Goal: Task Accomplishment & Management: Use online tool/utility

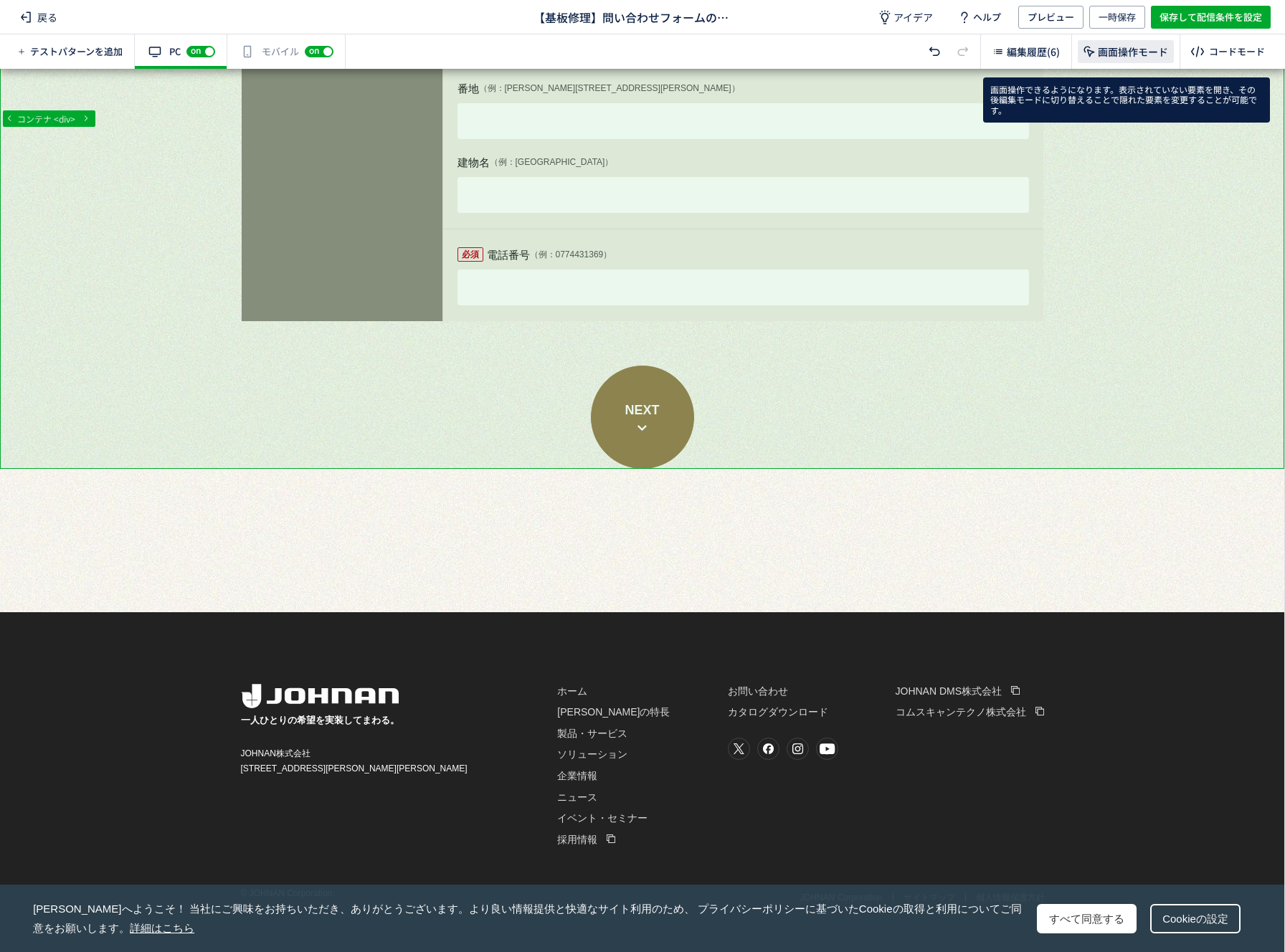
click at [1122, 49] on span "画面操作モード" at bounding box center [1133, 52] width 70 height 15
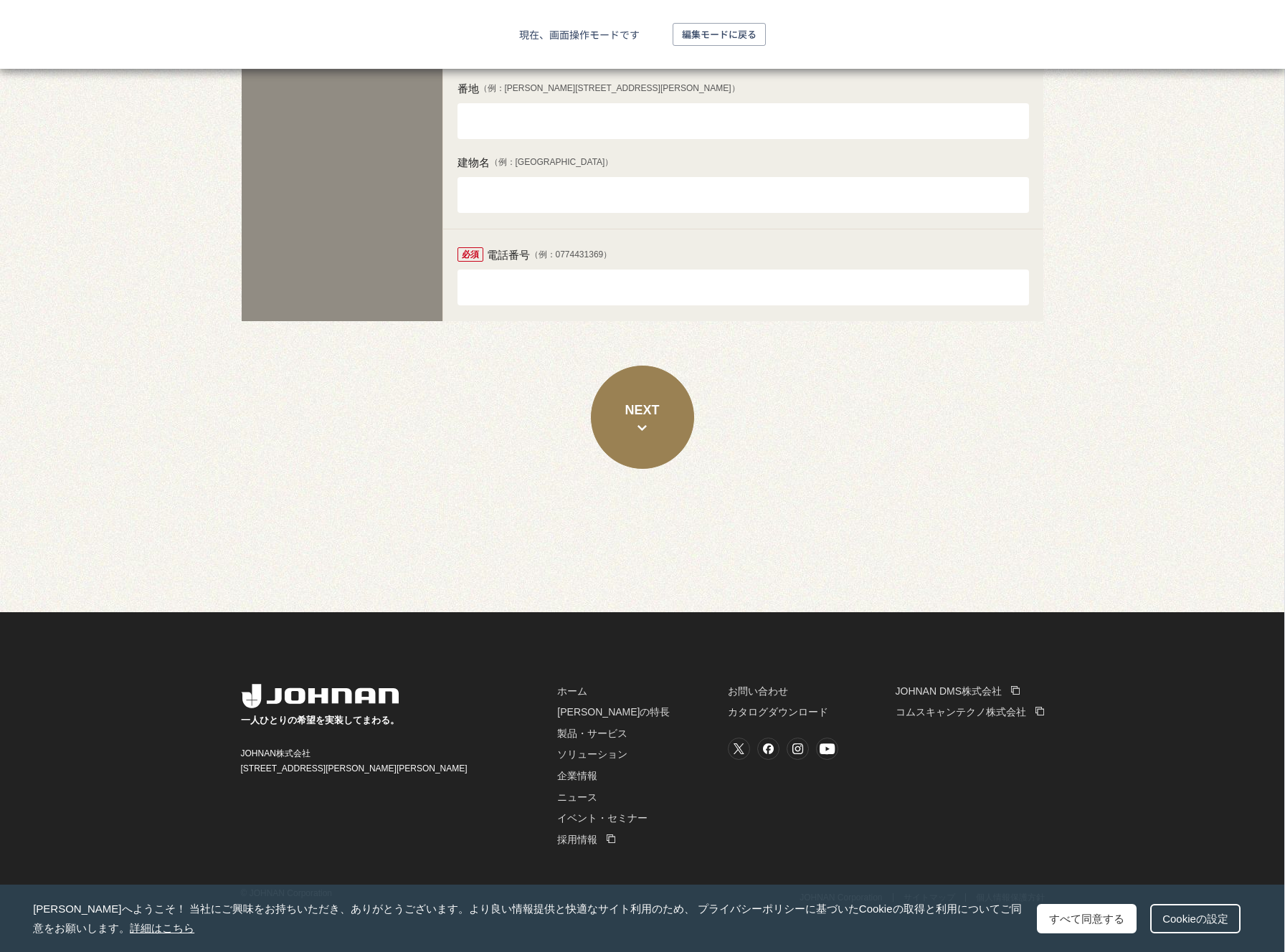
click at [641, 435] on button "NEXT" at bounding box center [642, 417] width 103 height 103
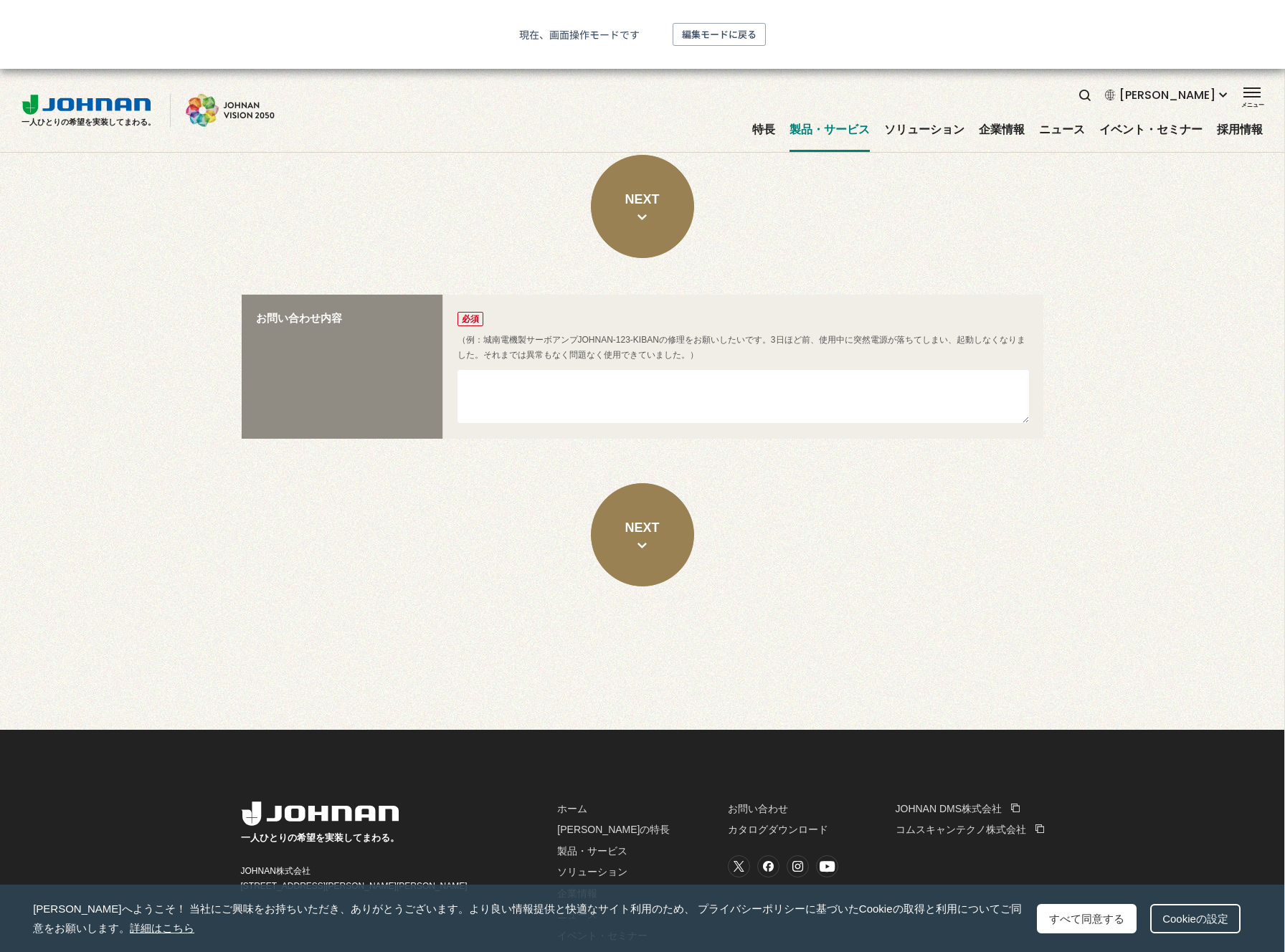
scroll to position [1472, 0]
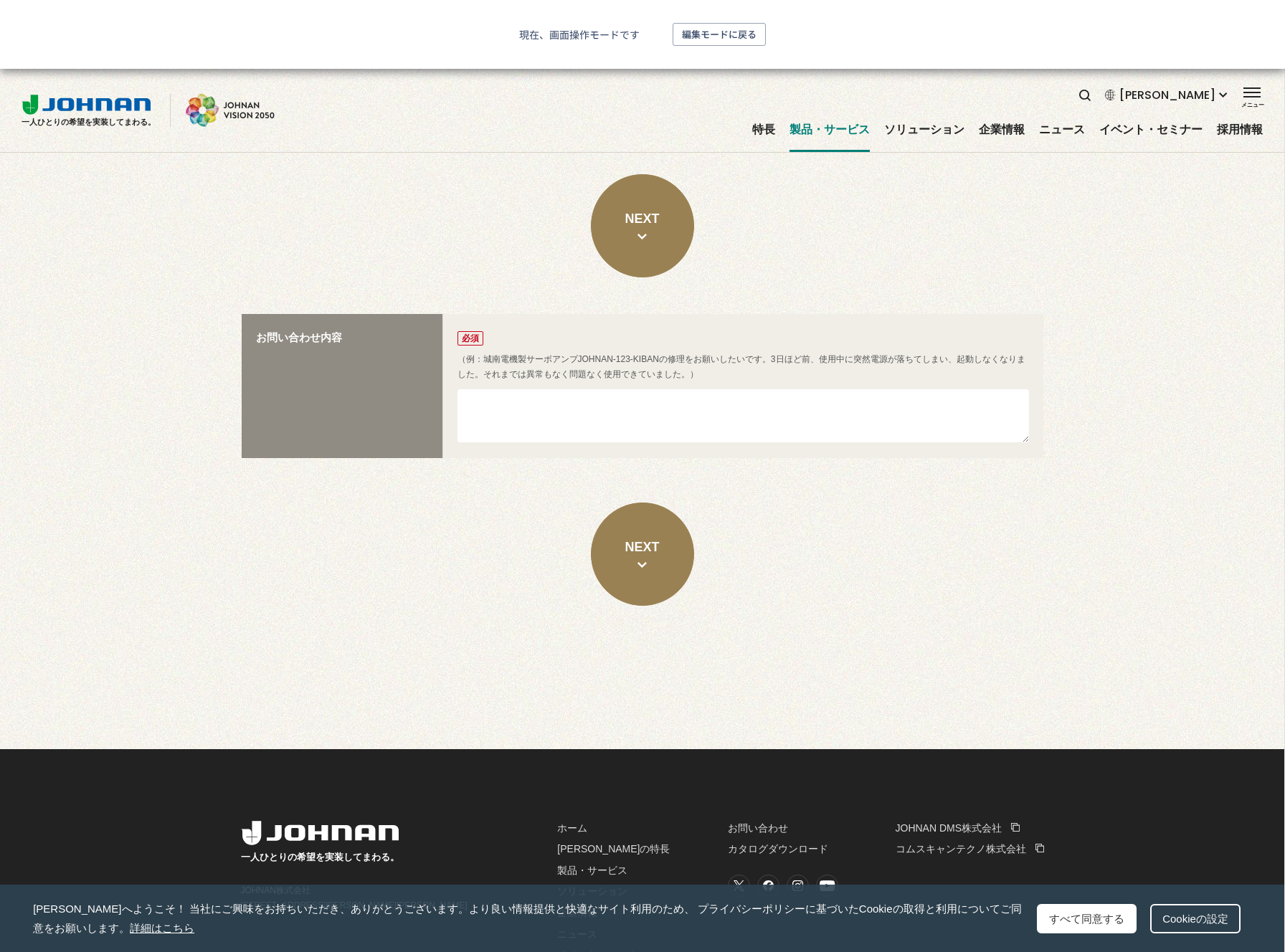
click at [647, 561] on icon "button" at bounding box center [642, 564] width 9 height 7
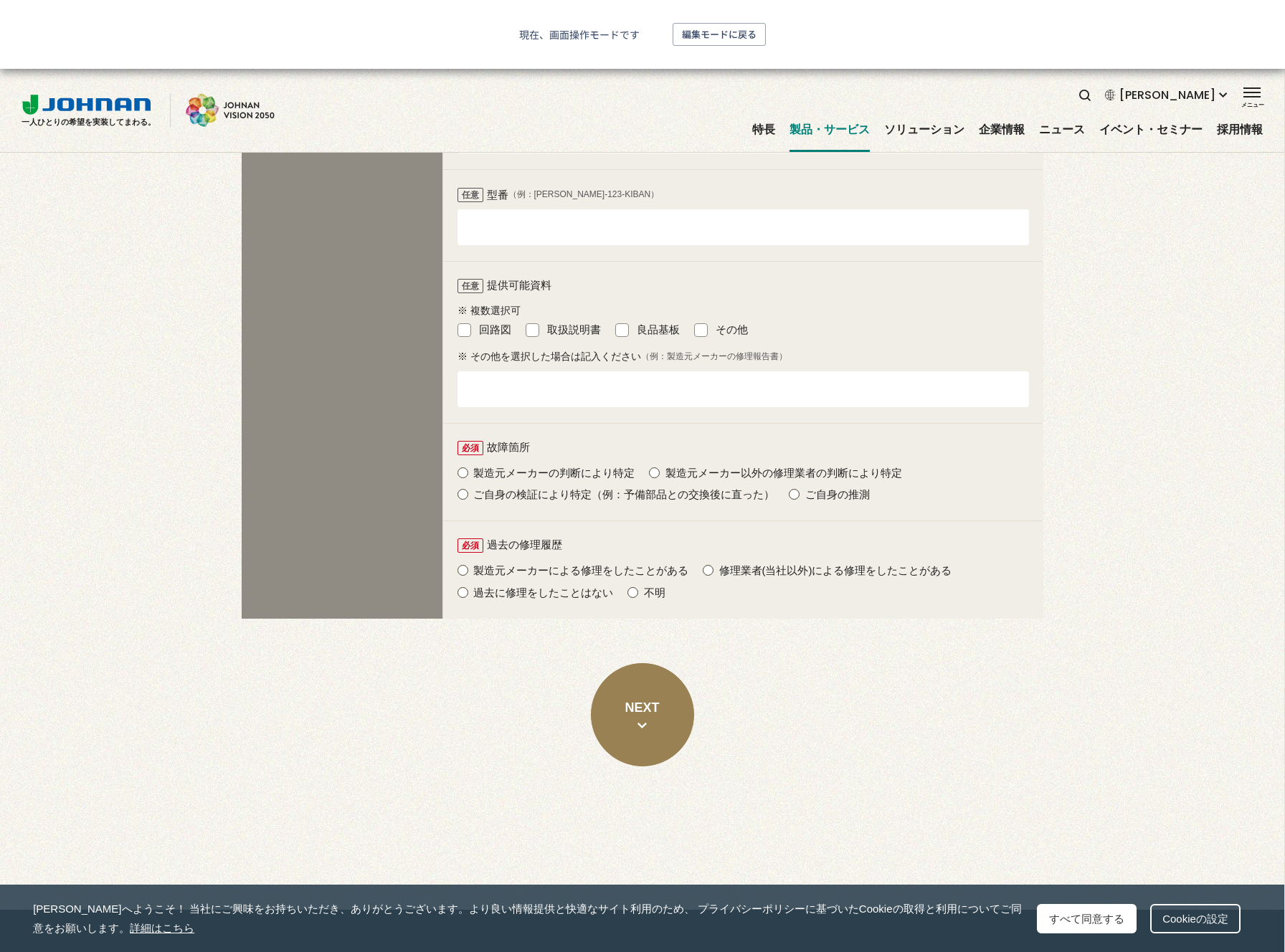
click at [648, 713] on button "NEXT" at bounding box center [642, 715] width 103 height 103
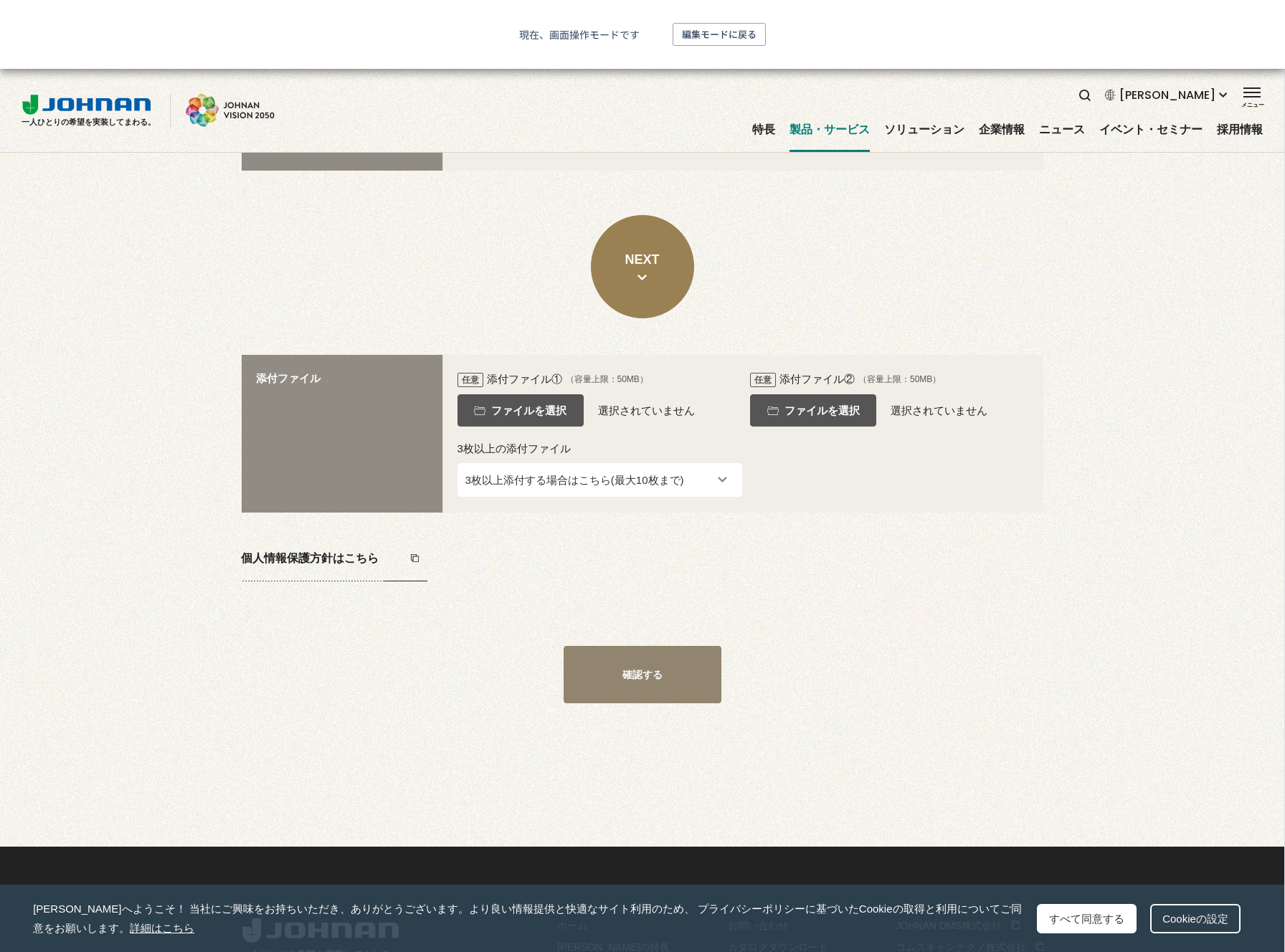
scroll to position [2466, 0]
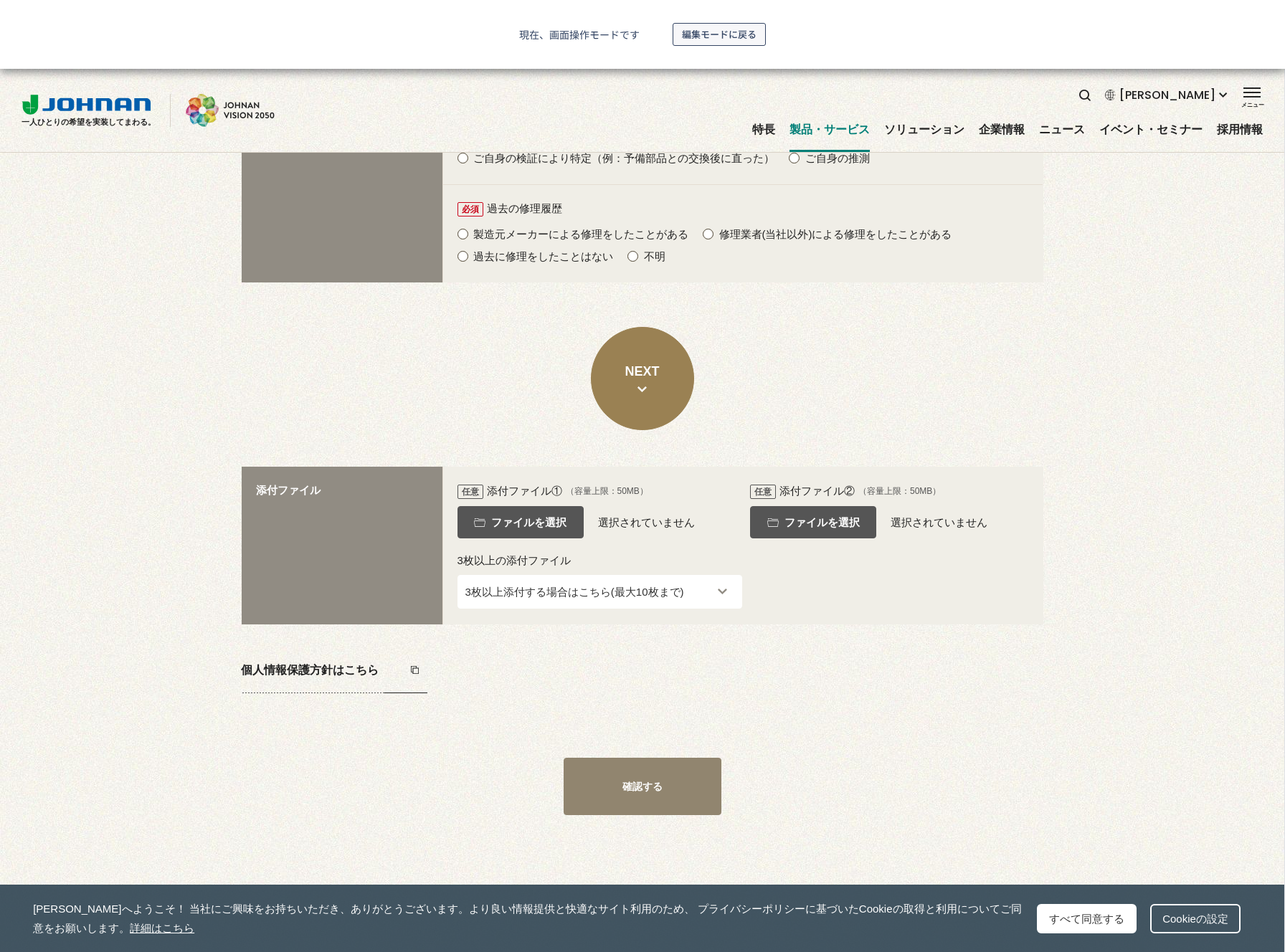
click at [756, 40] on span "編集モードに戻る" at bounding box center [720, 34] width 75 height 23
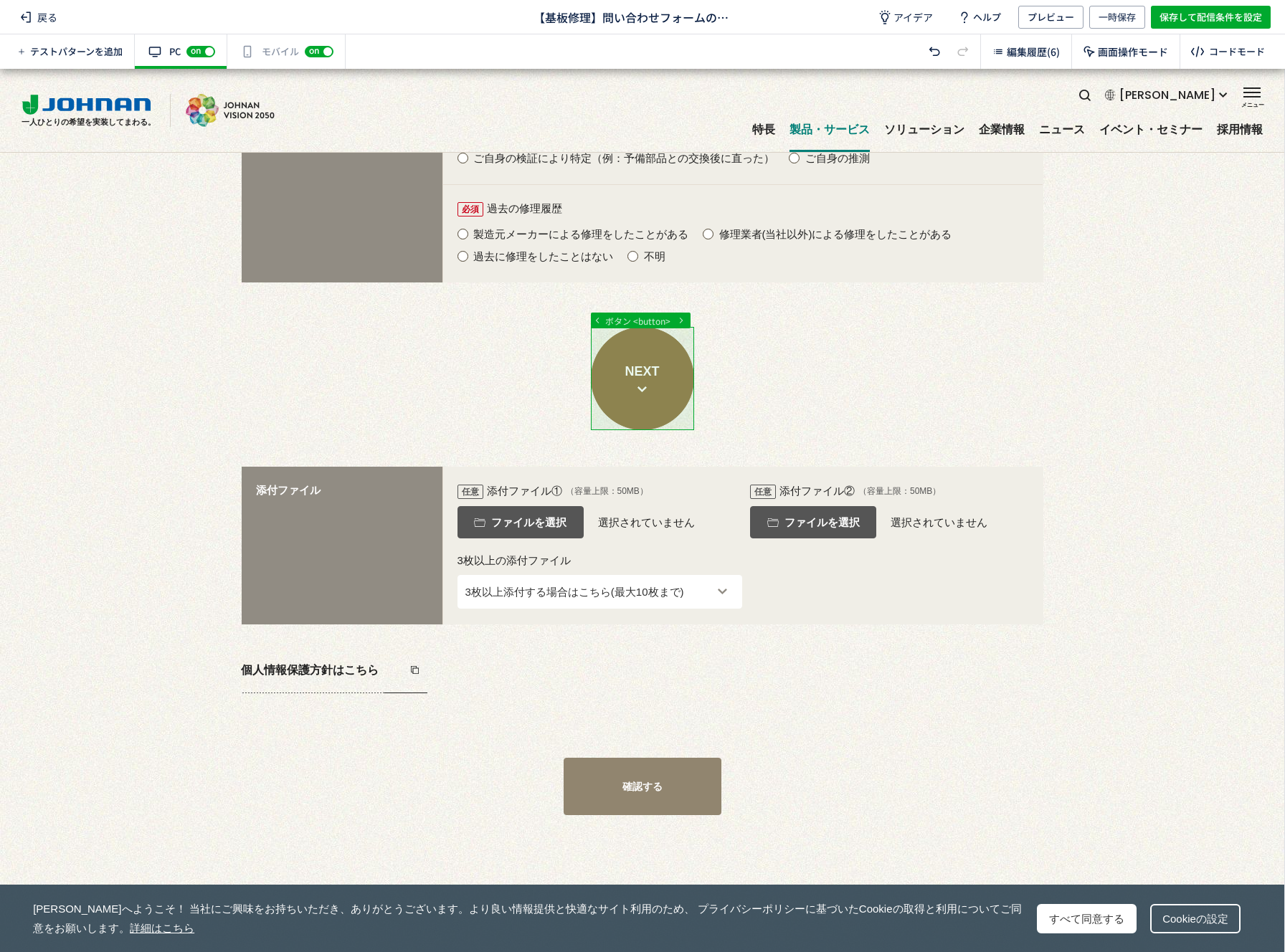
click at [676, 367] on div at bounding box center [642, 636] width 1284 height 3696
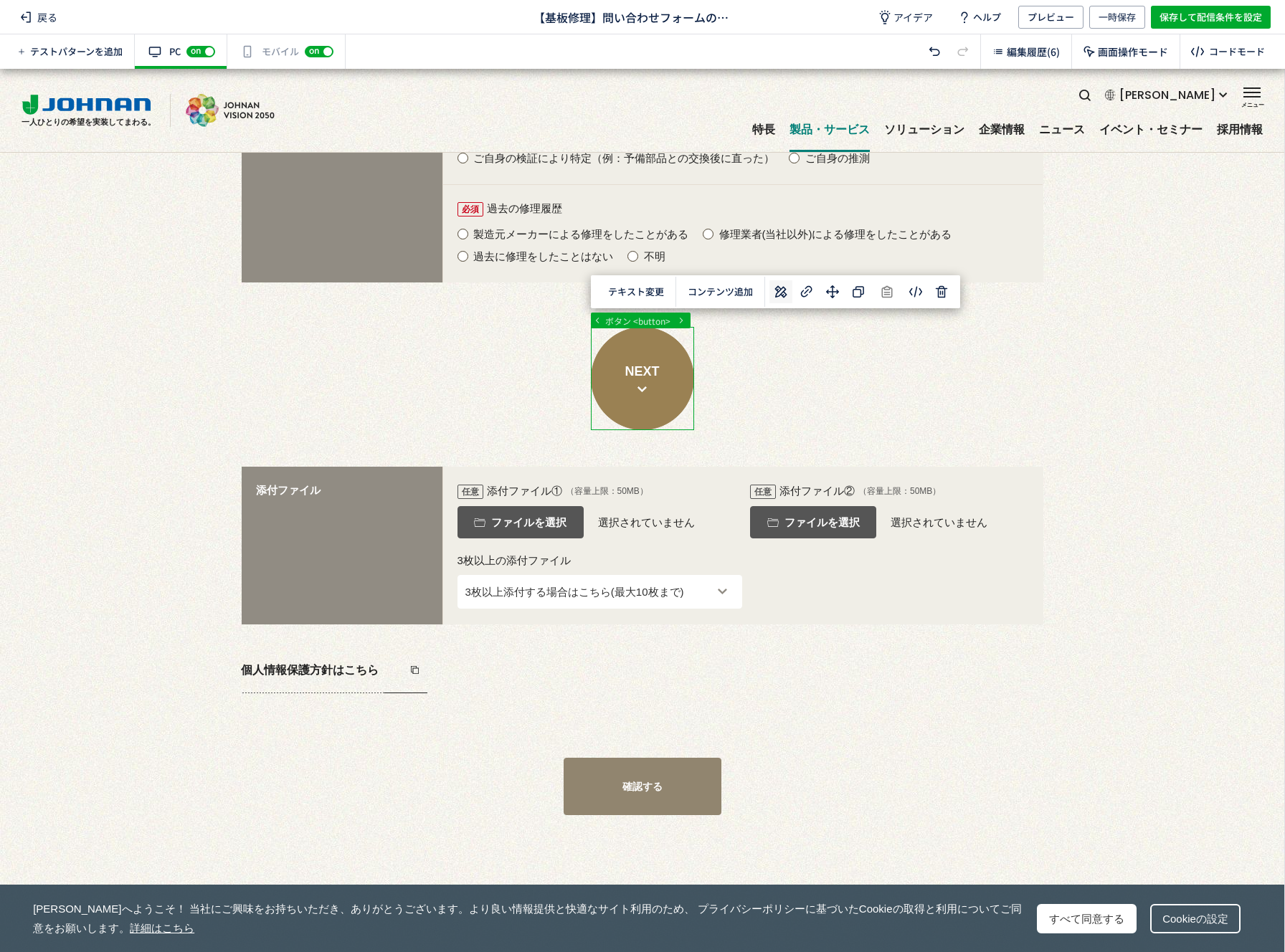
scroll to position [0, 0]
click at [789, 293] on icon at bounding box center [781, 291] width 17 height 17
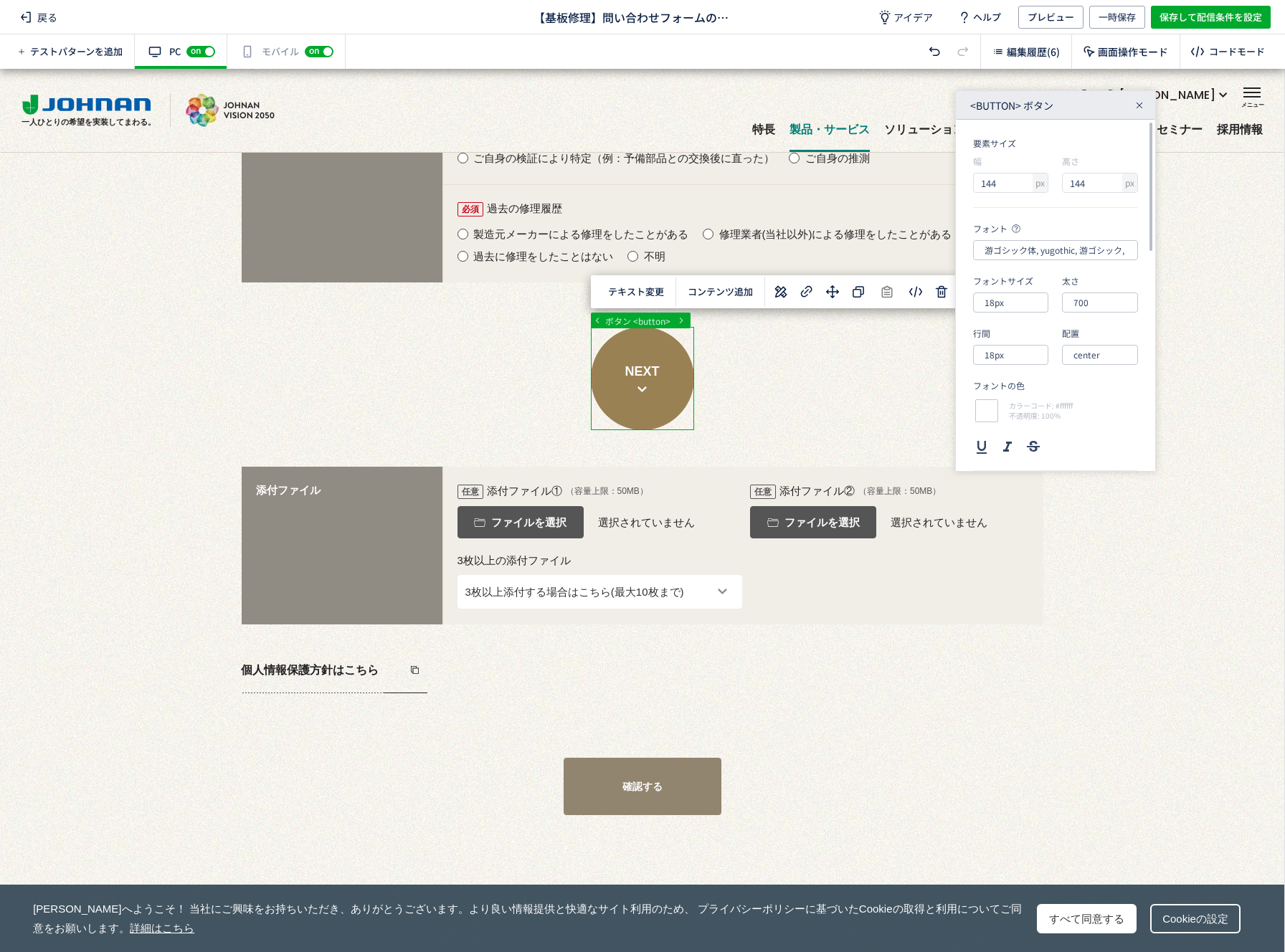
click at [1140, 102] on icon at bounding box center [1139, 105] width 9 height 9
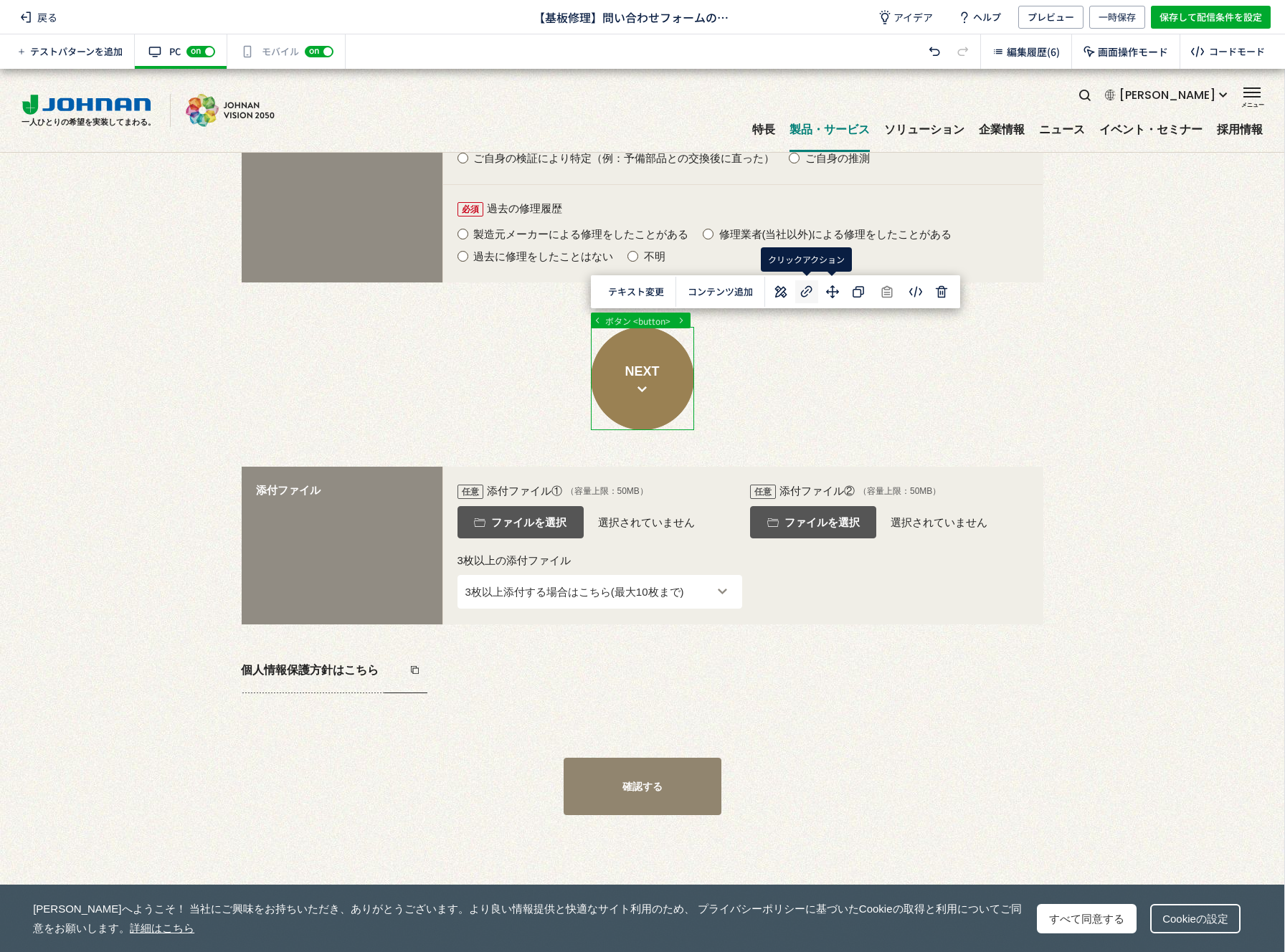
click at [802, 287] on icon at bounding box center [806, 291] width 17 height 17
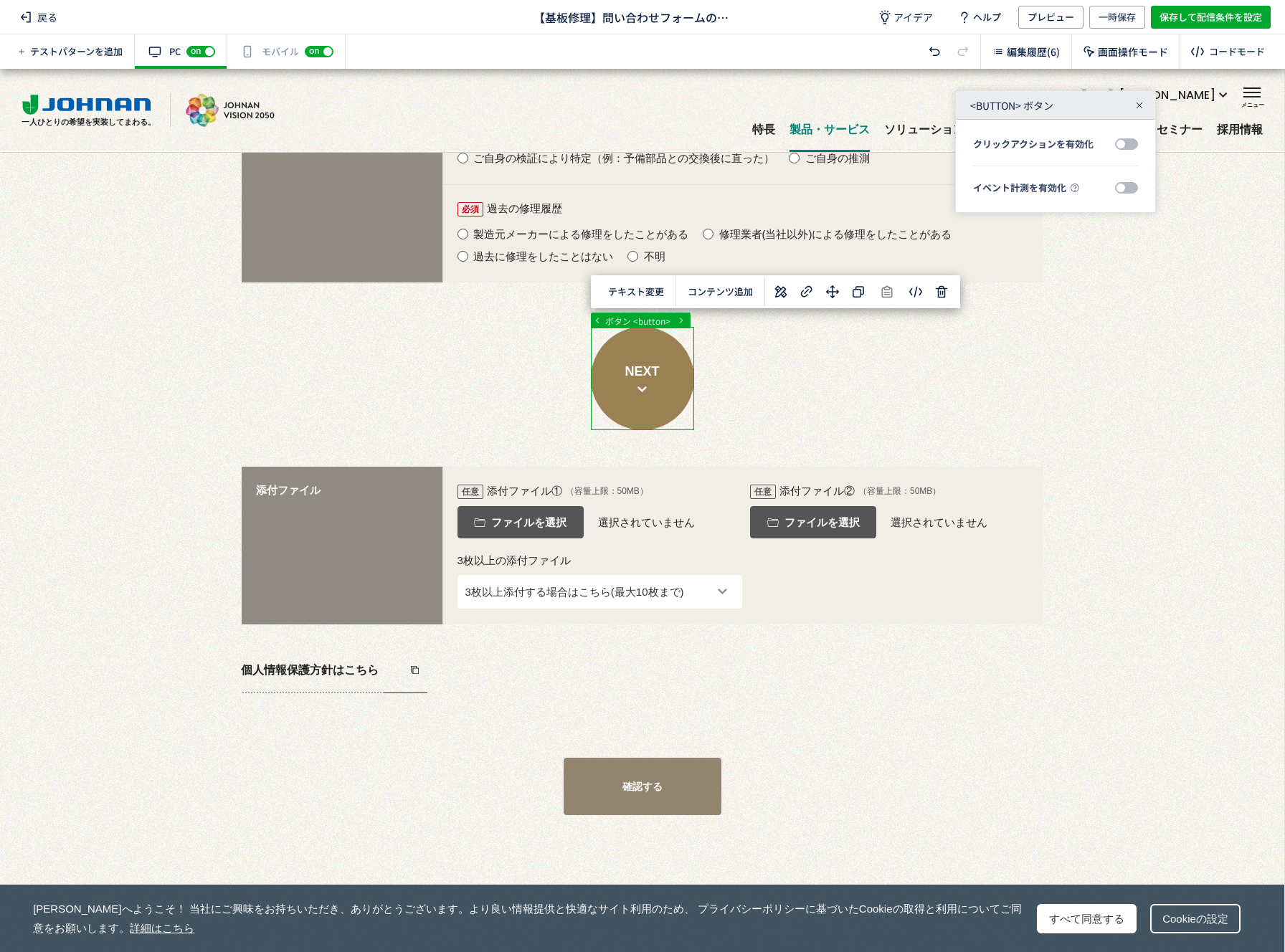
click at [1142, 99] on div at bounding box center [1139, 106] width 15 height 15
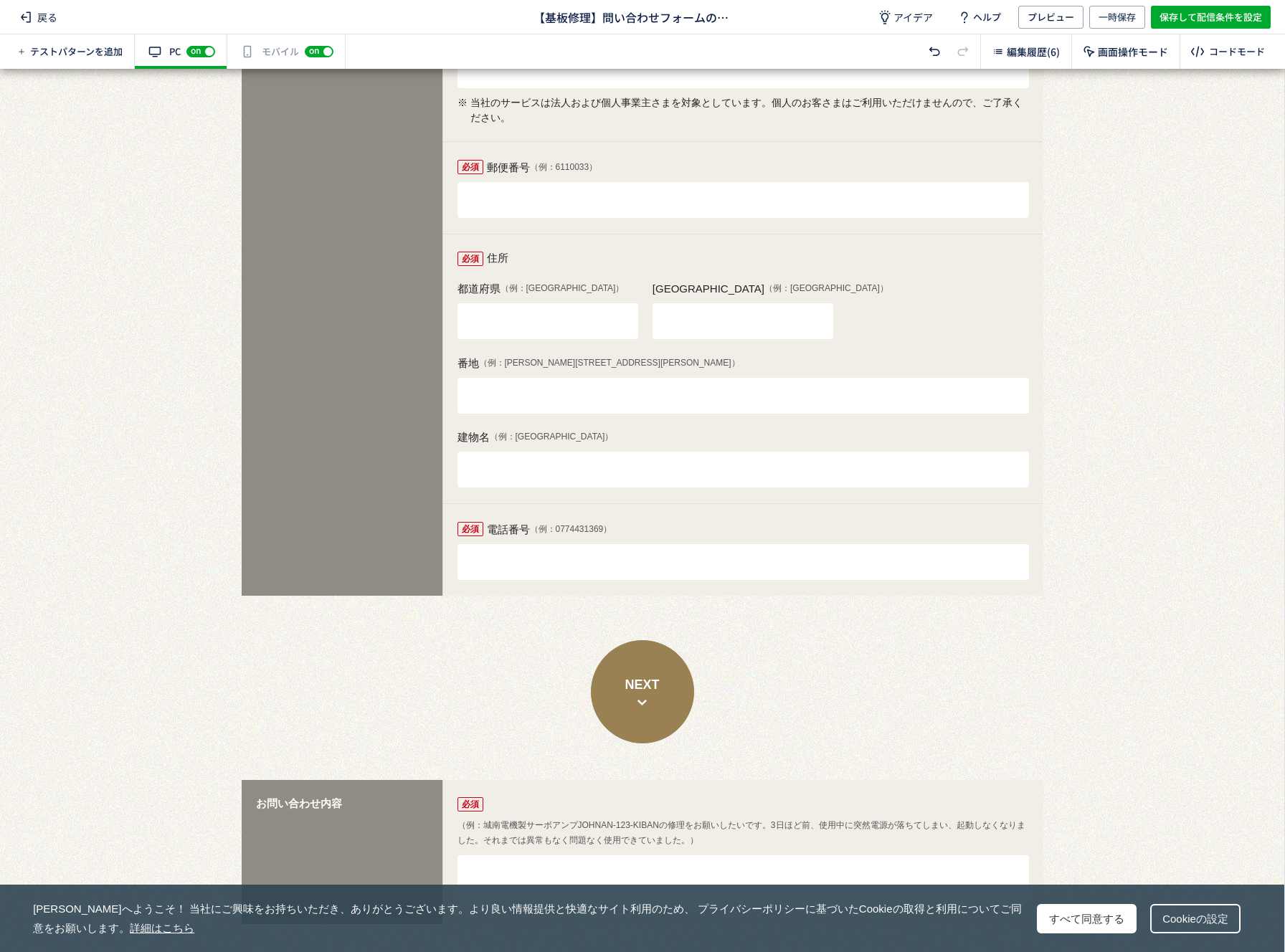
scroll to position [1076, 0]
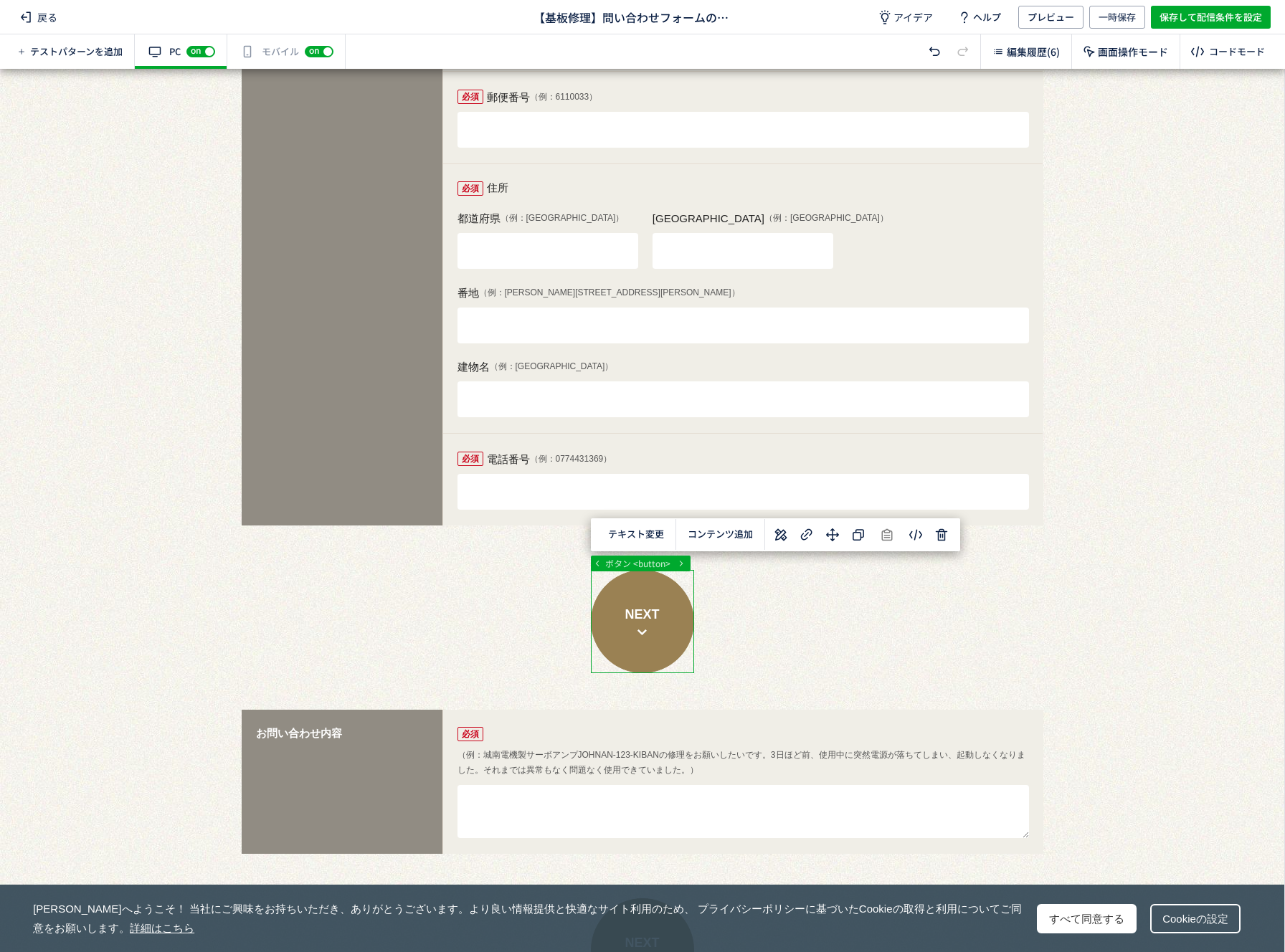
click at [664, 586] on div at bounding box center [642, 840] width 1284 height 3696
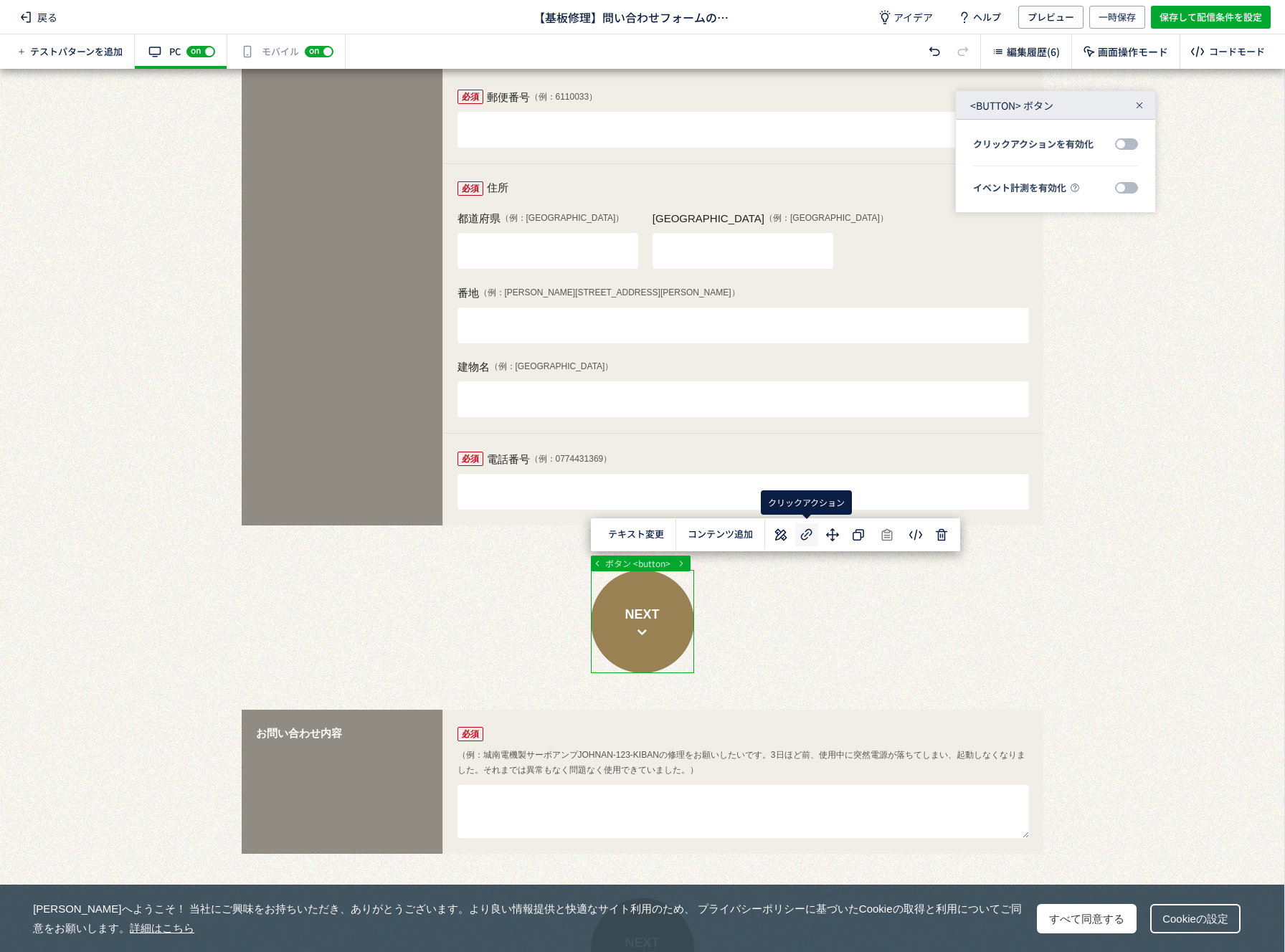
click at [802, 533] on icon at bounding box center [806, 534] width 17 height 17
click at [1140, 103] on icon at bounding box center [1139, 105] width 9 height 9
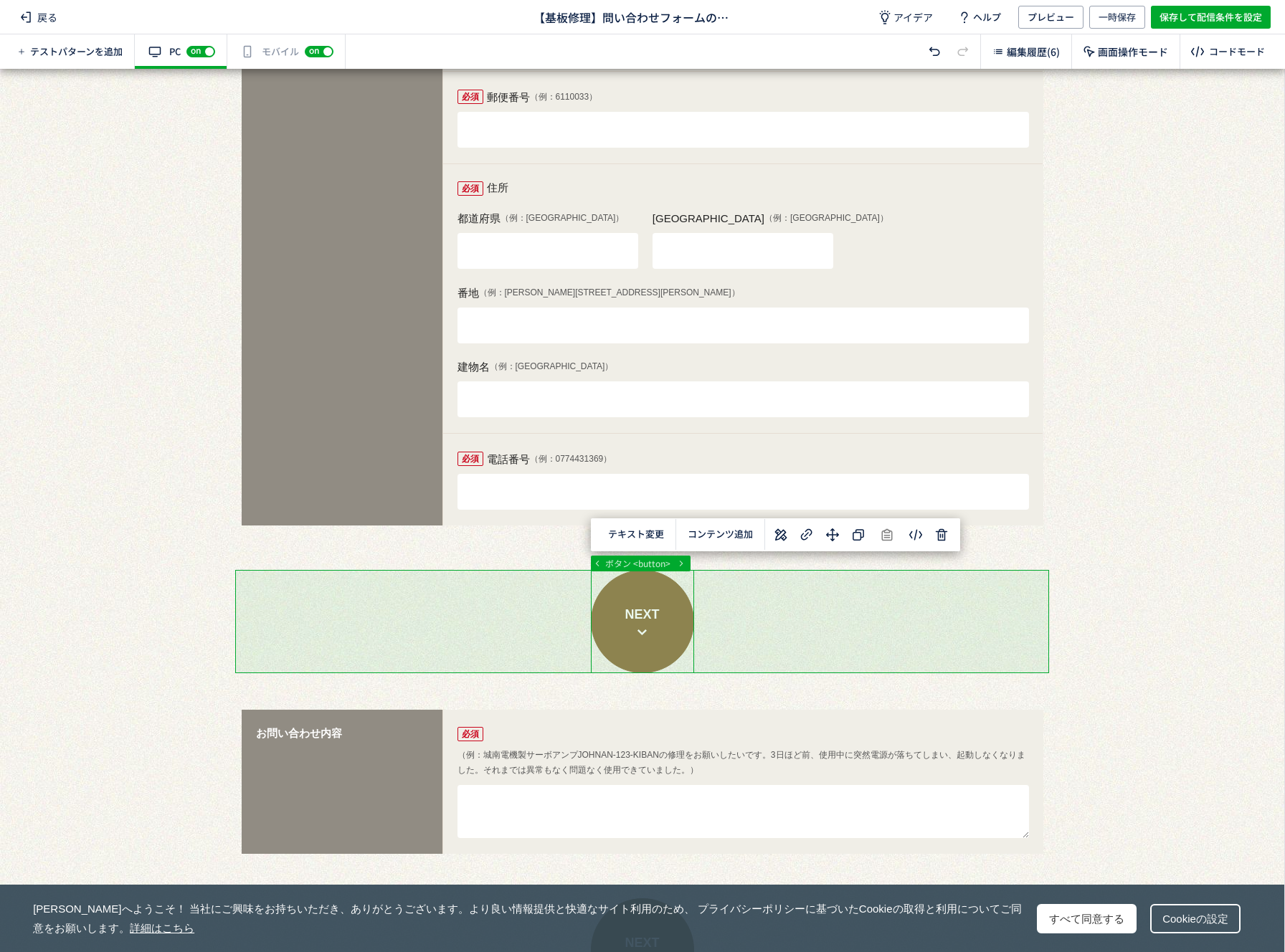
click at [549, 633] on div at bounding box center [642, 840] width 1284 height 3696
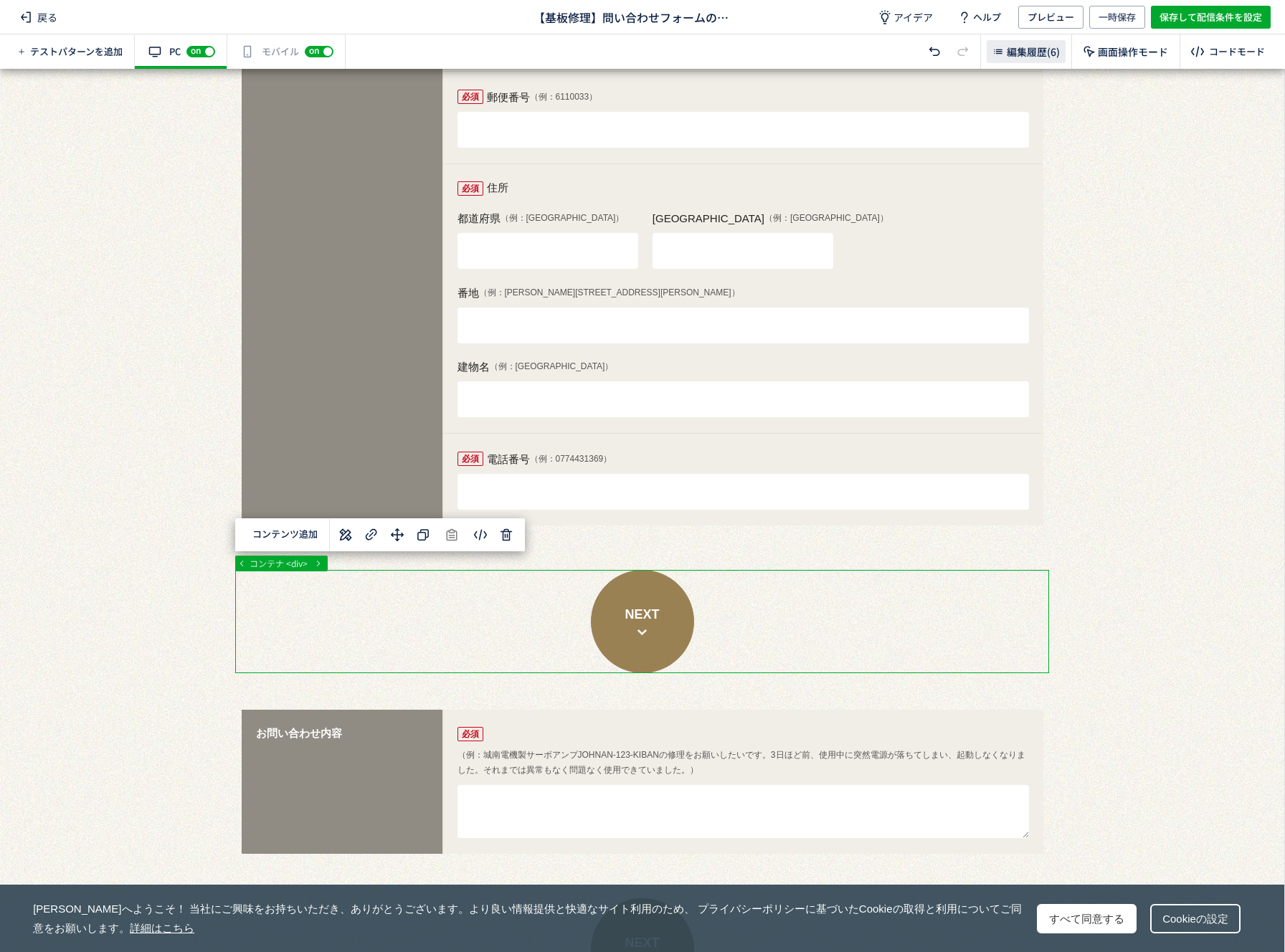
click at [1017, 54] on span "編集履歴(6)" at bounding box center [1033, 52] width 53 height 15
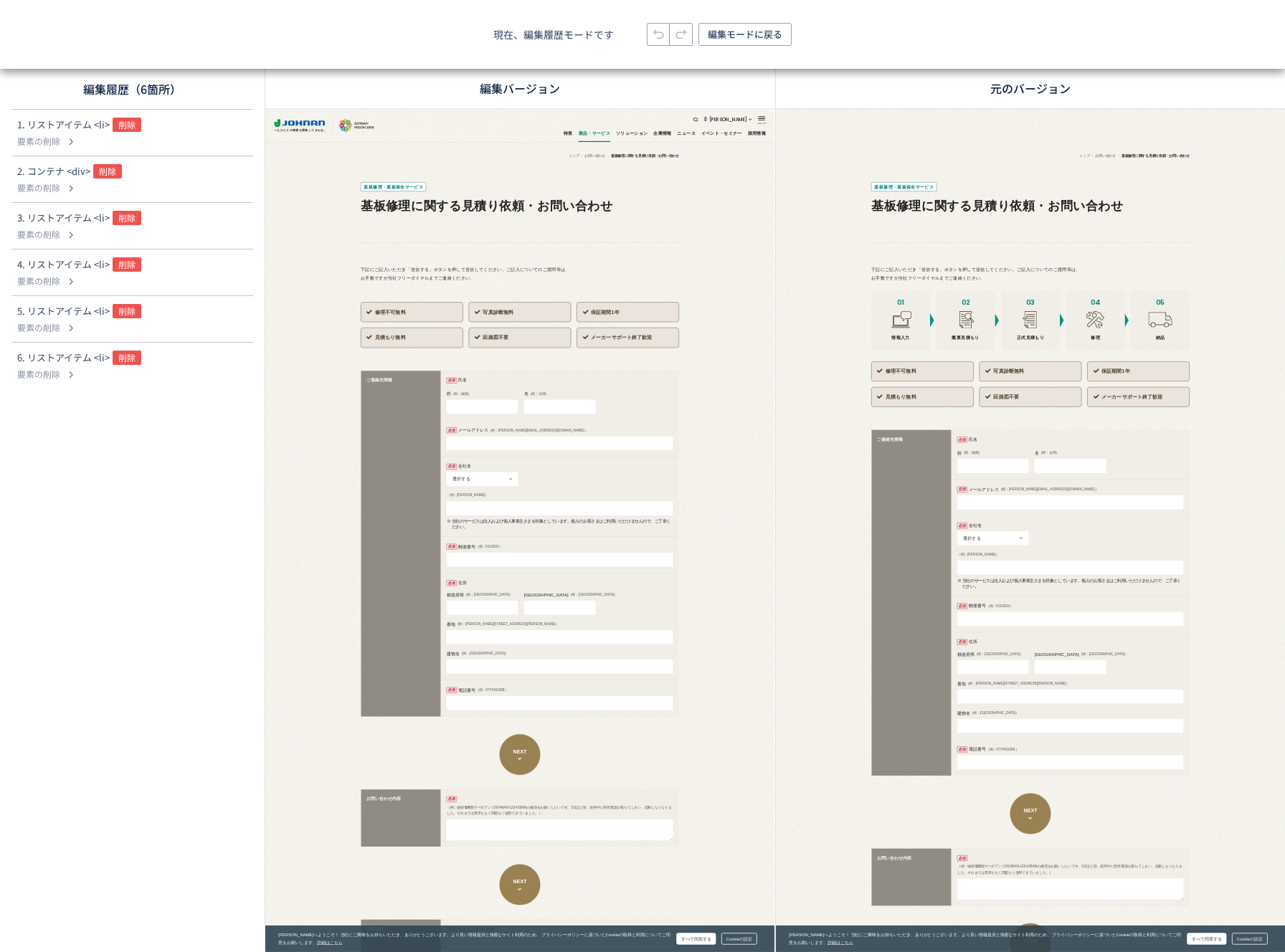
scroll to position [0, 0]
click at [133, 361] on span "削除" at bounding box center [126, 358] width 28 height 15
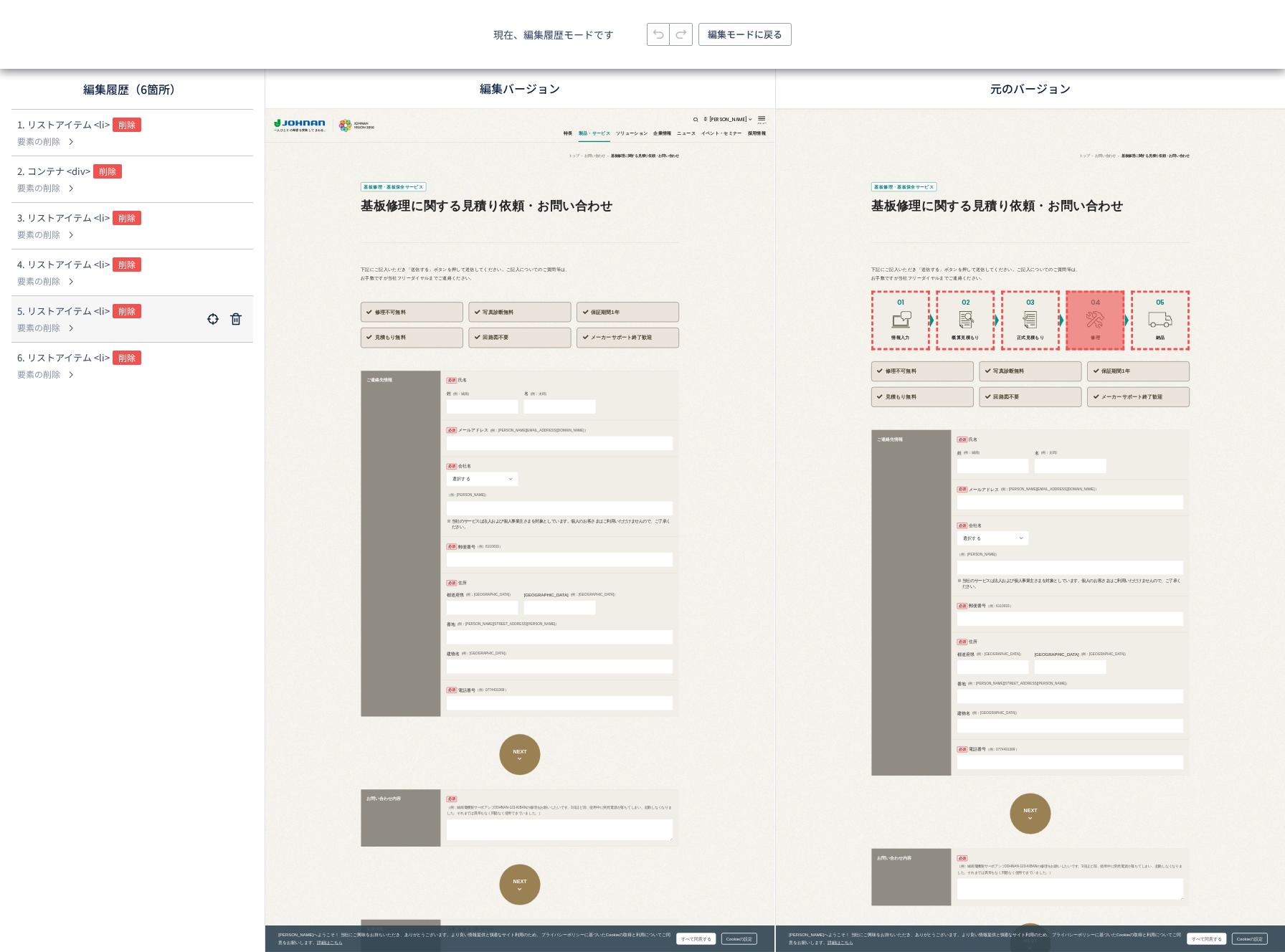
click at [161, 328] on p "要素の削除" at bounding box center [109, 328] width 185 height 13
click at [172, 259] on div "4. リストアイテム <li> 削除" at bounding box center [109, 266] width 185 height 17
click at [163, 173] on div "2. コンテナ <div> 削除" at bounding box center [109, 172] width 185 height 17
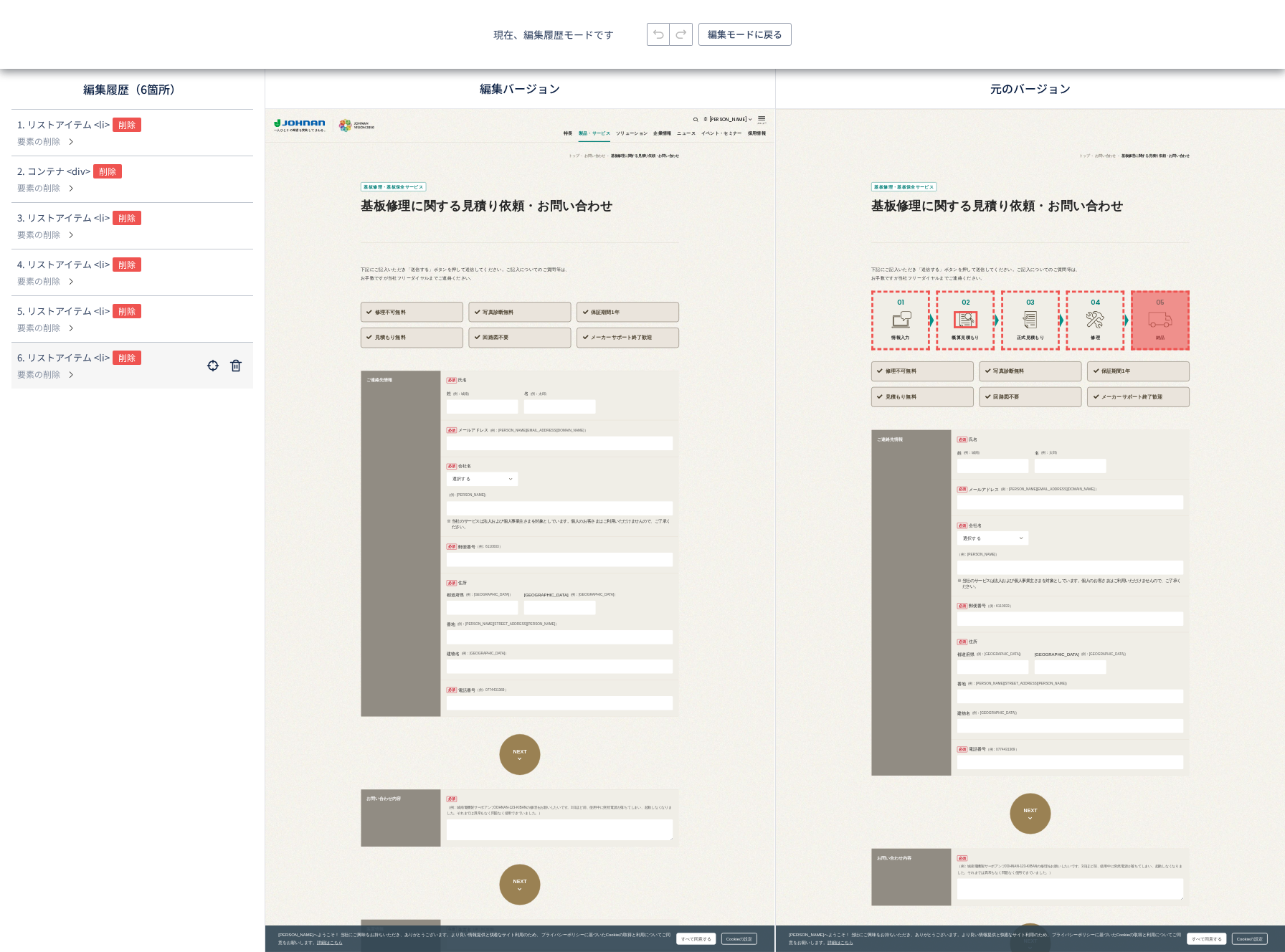
click at [146, 367] on p "要素の削除" at bounding box center [109, 374] width 185 height 13
click at [756, 46] on div "現在、編集履歴モードです 編集モードに戻る" at bounding box center [642, 34] width 1285 height 69
click at [745, 31] on span "編集モードに戻る" at bounding box center [745, 34] width 75 height 23
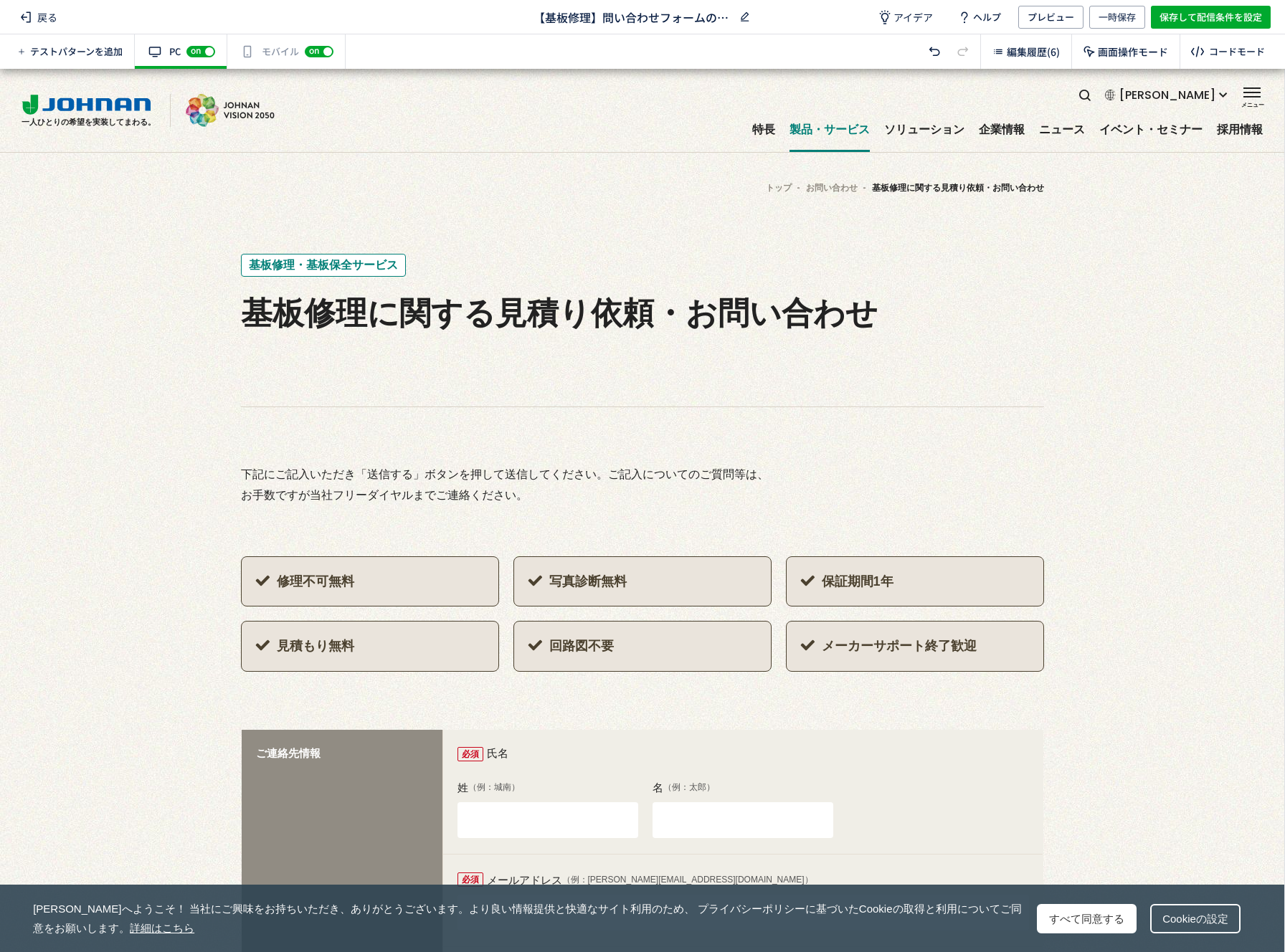
click at [669, 22] on span "【基板修理】問い合わせフォームのコンテンツ数の最適化" at bounding box center [634, 17] width 200 height 16
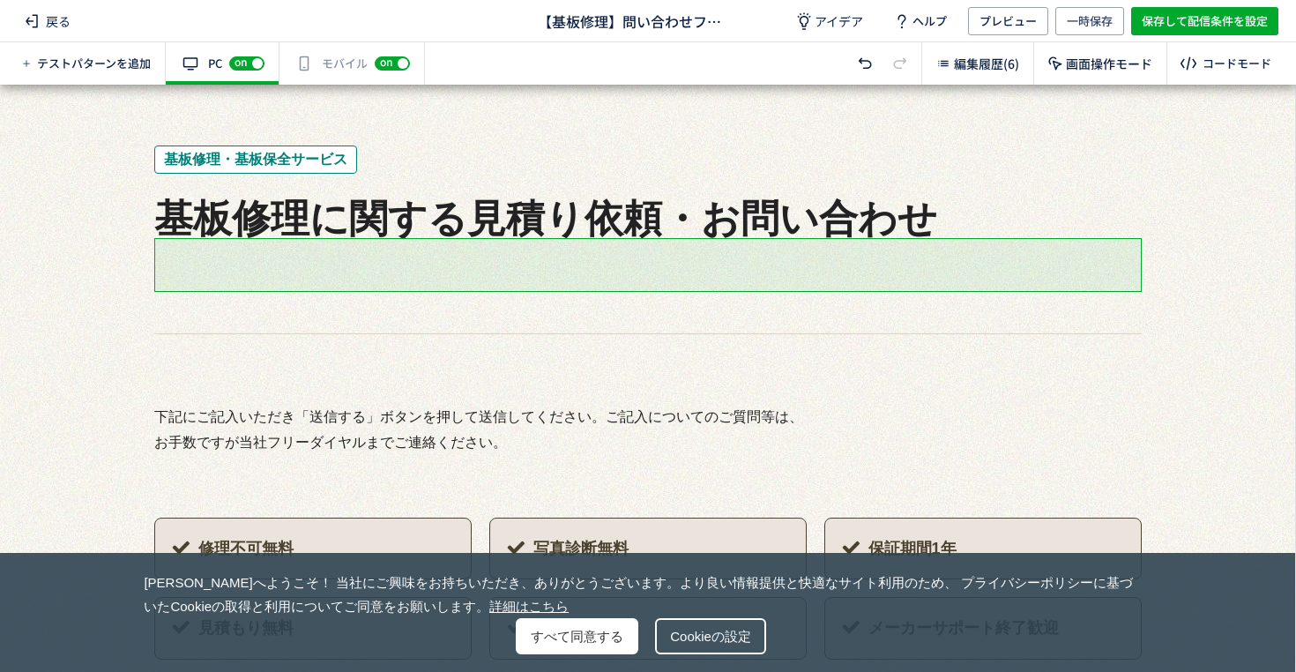
scroll to position [170, 0]
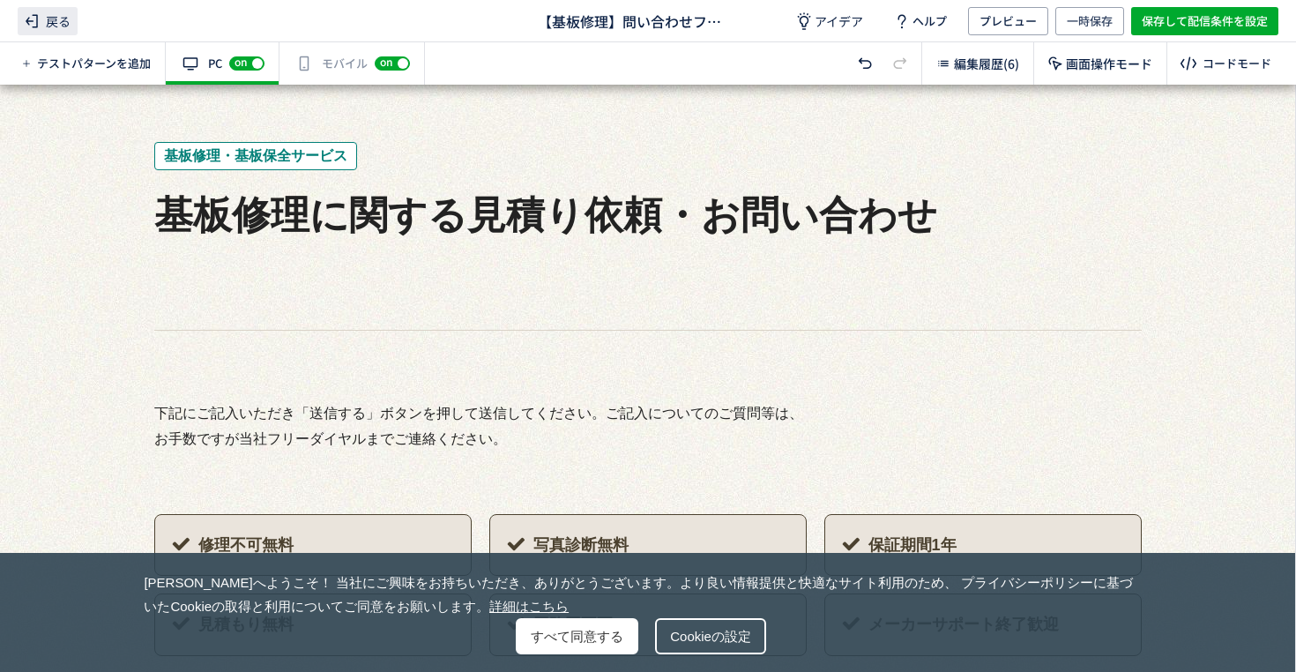
click at [55, 24] on span "戻る" at bounding box center [48, 21] width 60 height 28
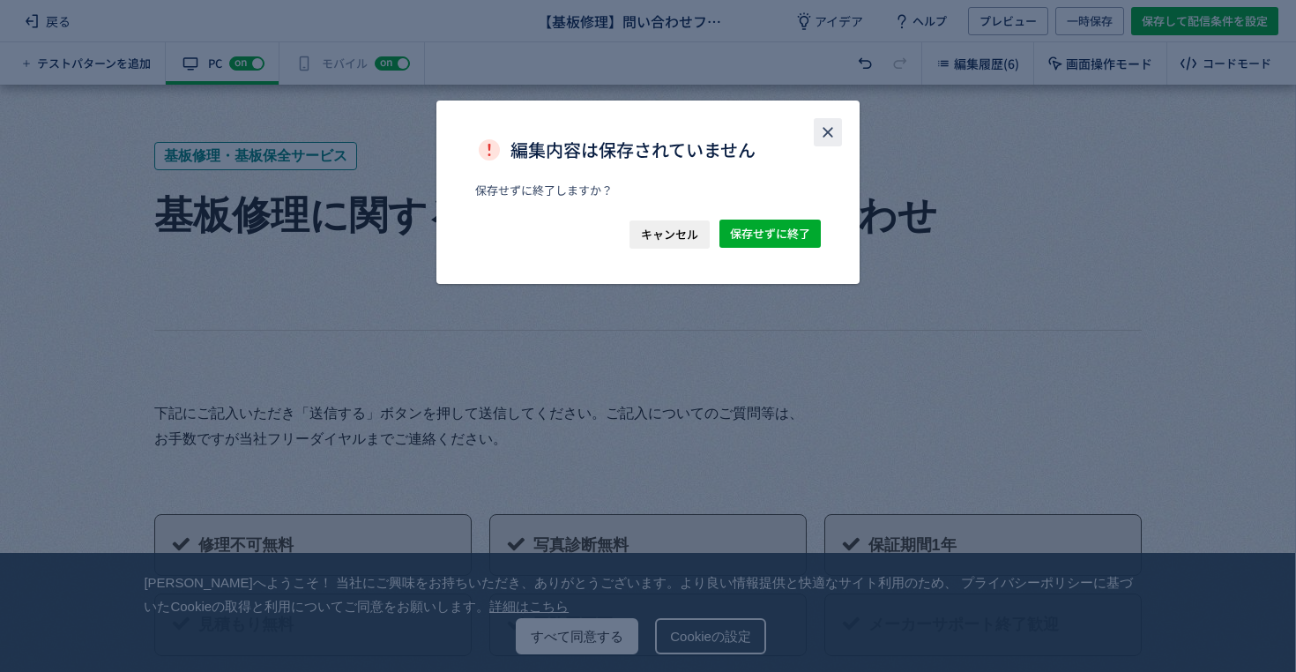
click at [830, 132] on icon "close" at bounding box center [828, 132] width 18 height 18
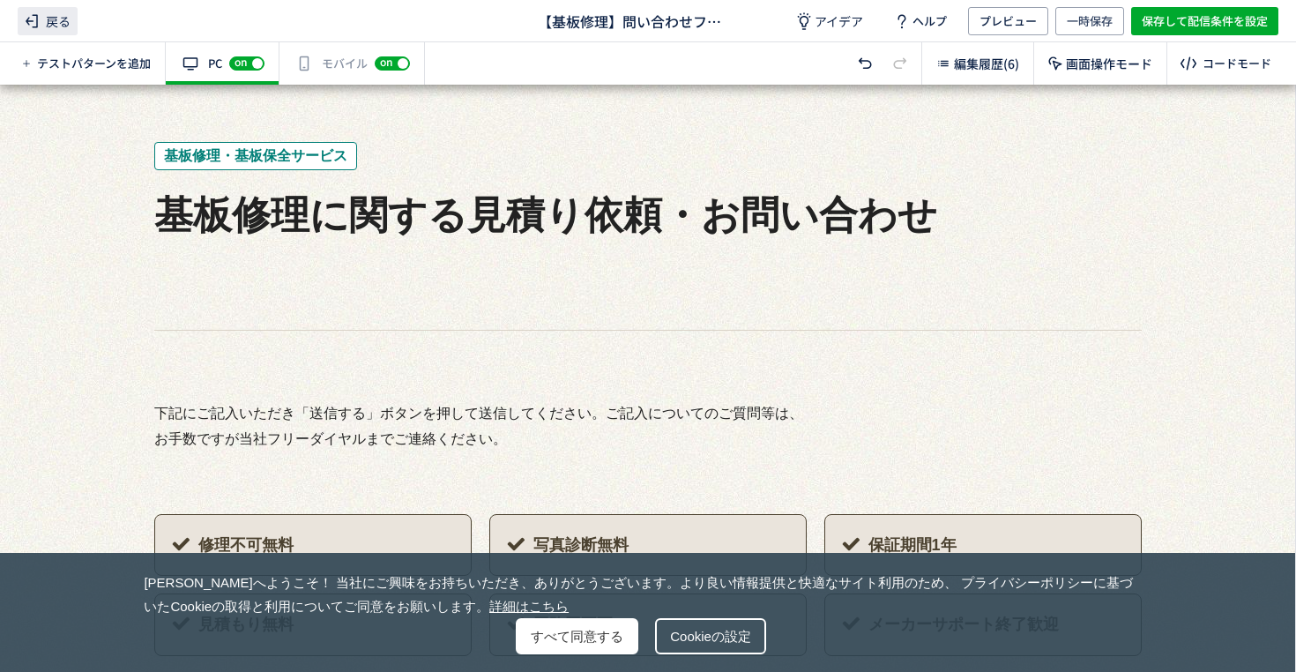
click at [39, 24] on icon at bounding box center [31, 21] width 21 height 21
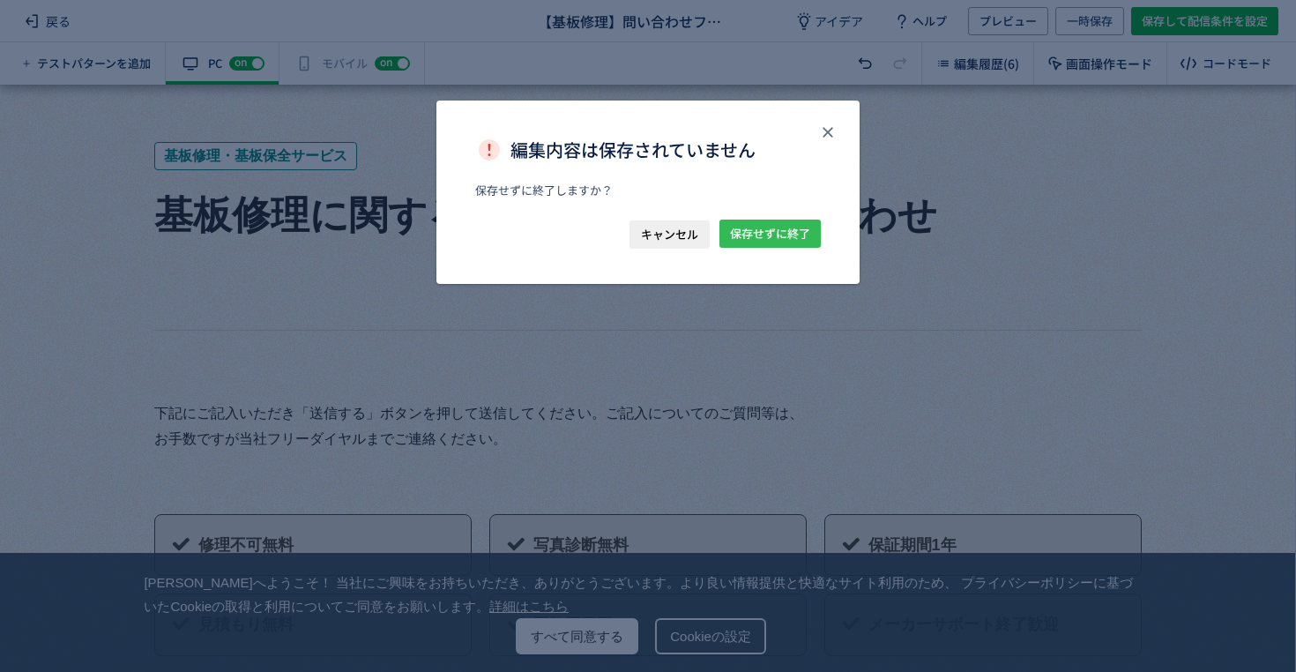
click at [787, 231] on span "保存せずに終了" at bounding box center [770, 234] width 80 height 28
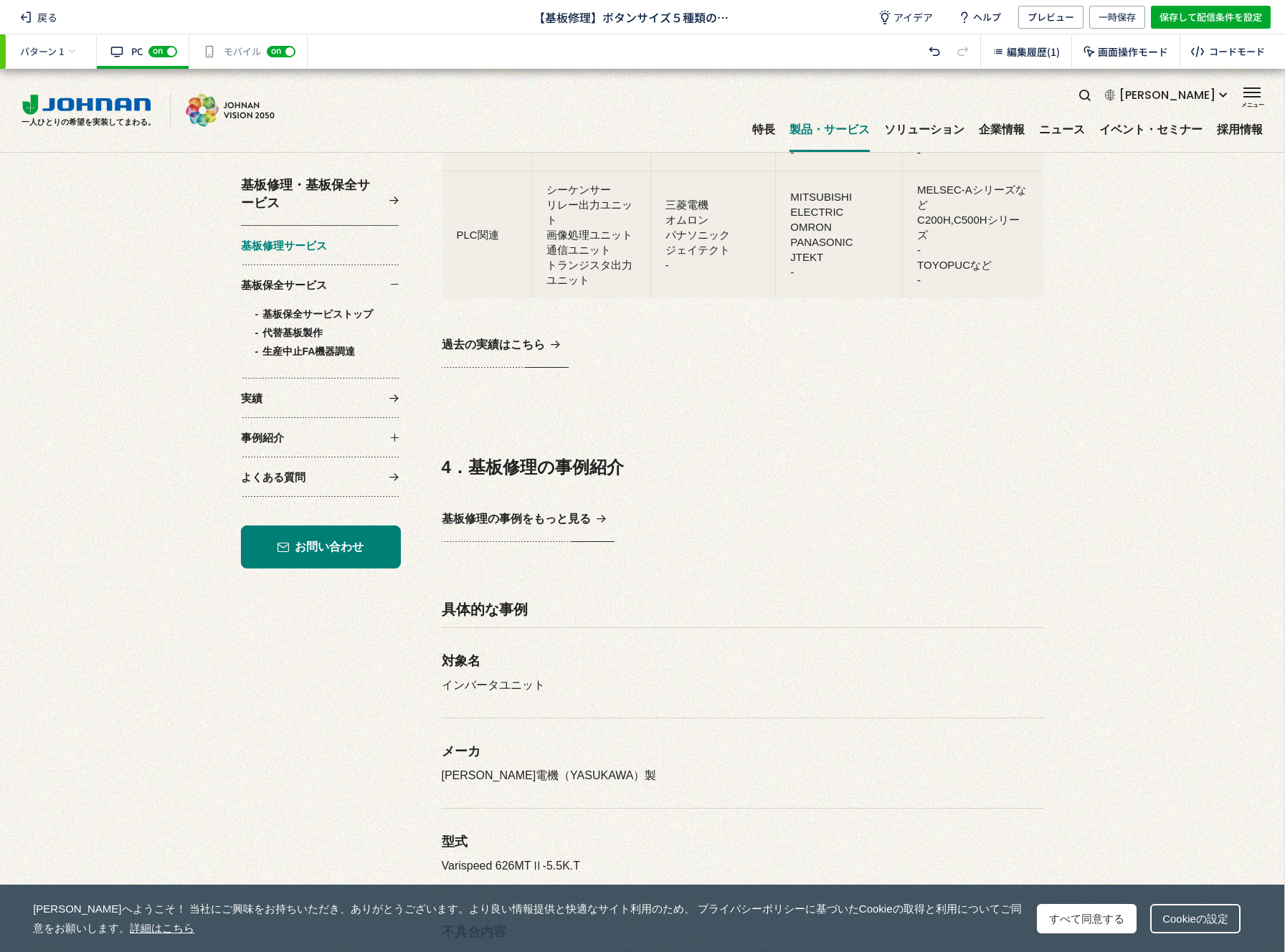
scroll to position [1636, 0]
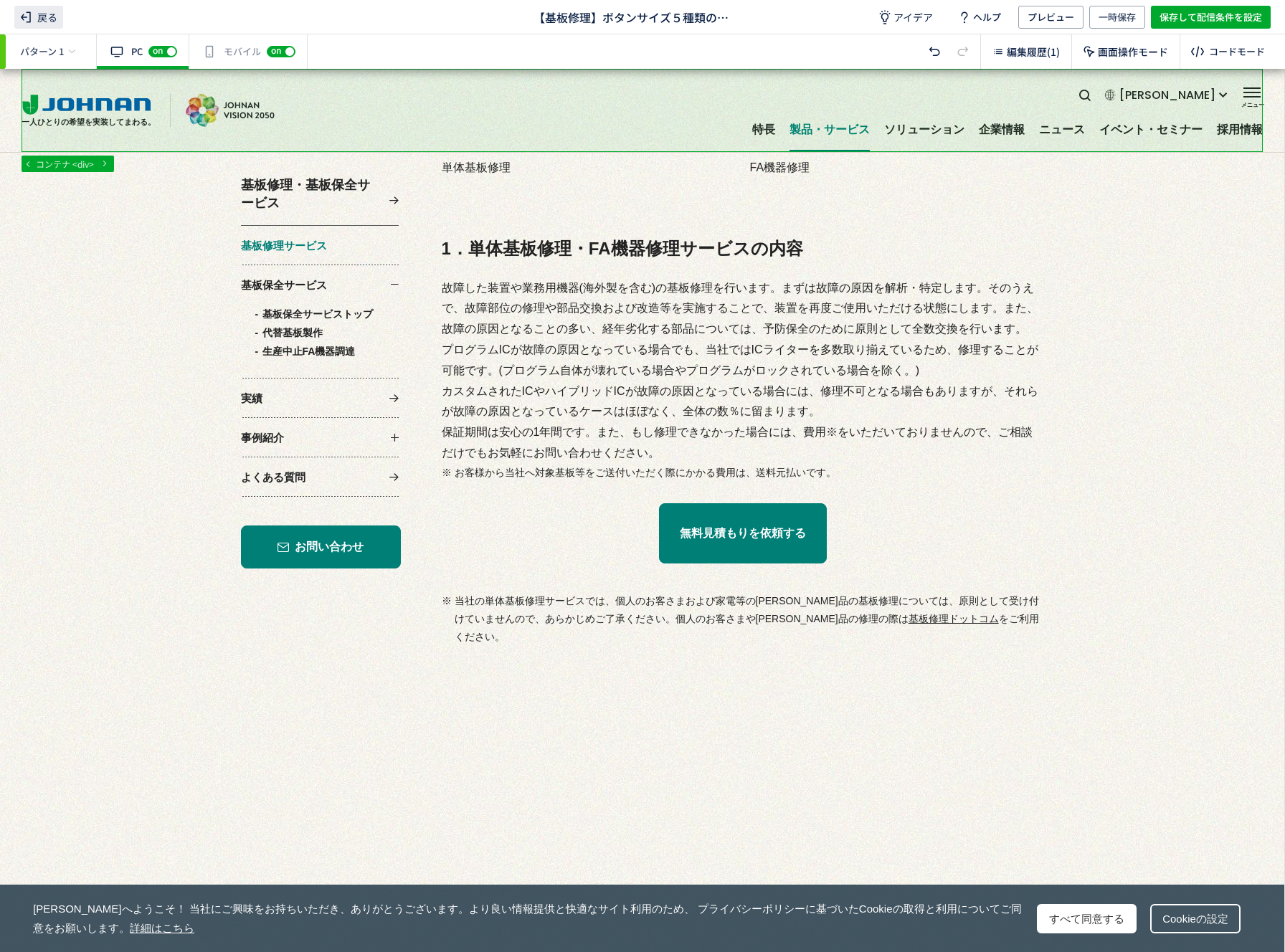
click at [54, 18] on span "戻る" at bounding box center [39, 17] width 49 height 23
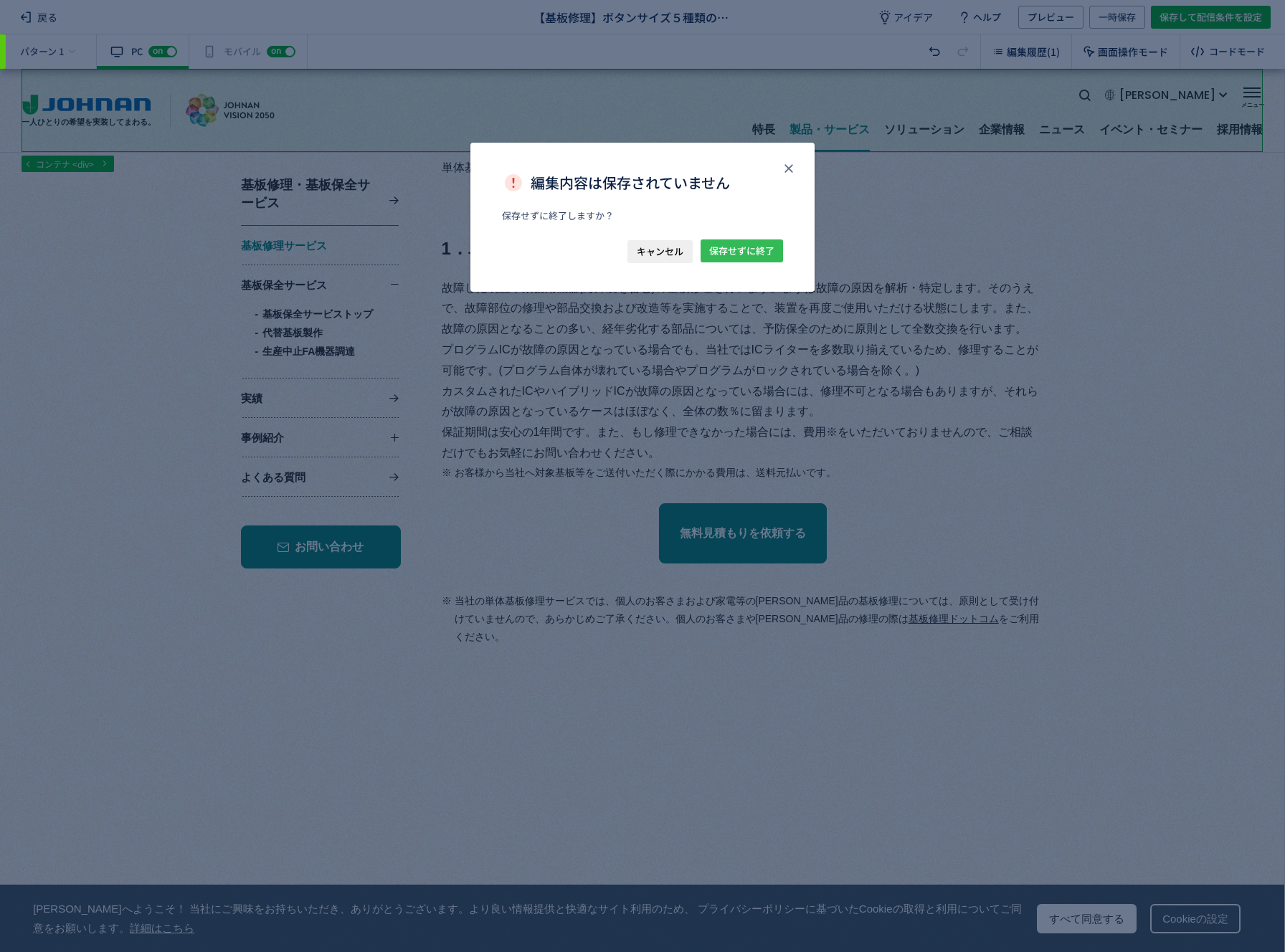
click at [714, 259] on span "保存せずに終了" at bounding box center [742, 251] width 65 height 23
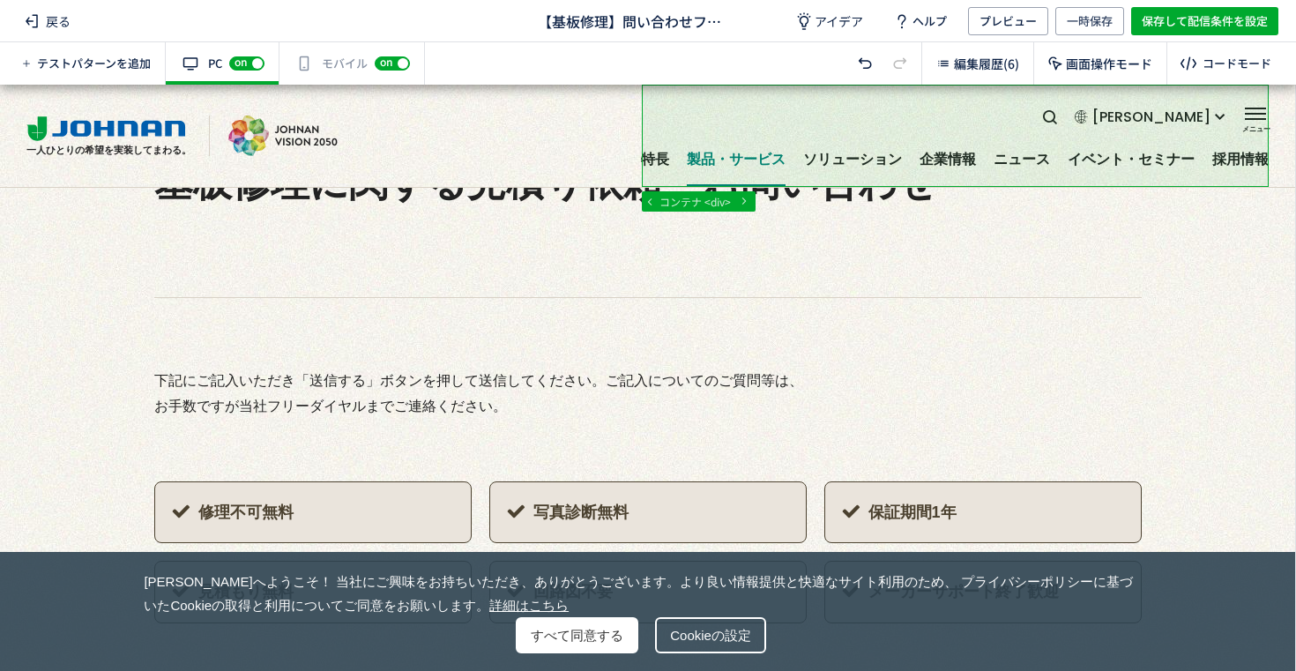
click at [985, 47] on div "編集履歴(6)" at bounding box center [978, 63] width 112 height 42
click at [985, 52] on div "編集履歴(6)" at bounding box center [977, 63] width 97 height 28
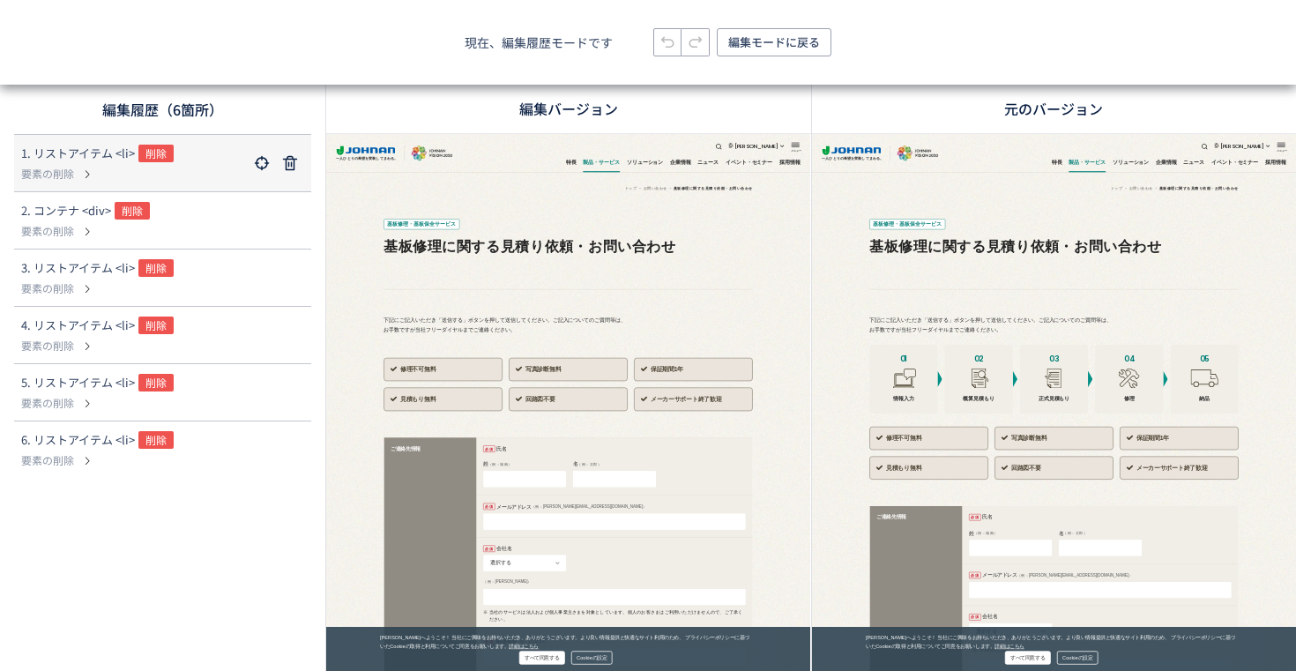
click at [190, 168] on p "要素の削除" at bounding box center [134, 174] width 227 height 16
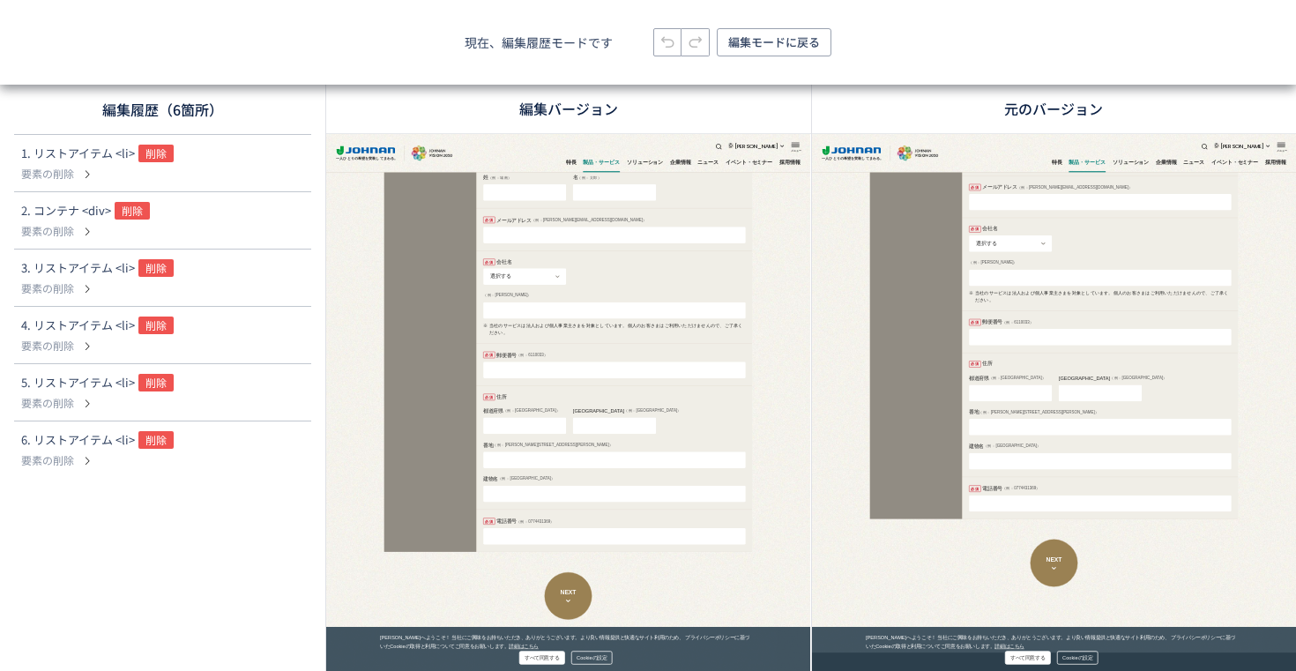
scroll to position [768, 0]
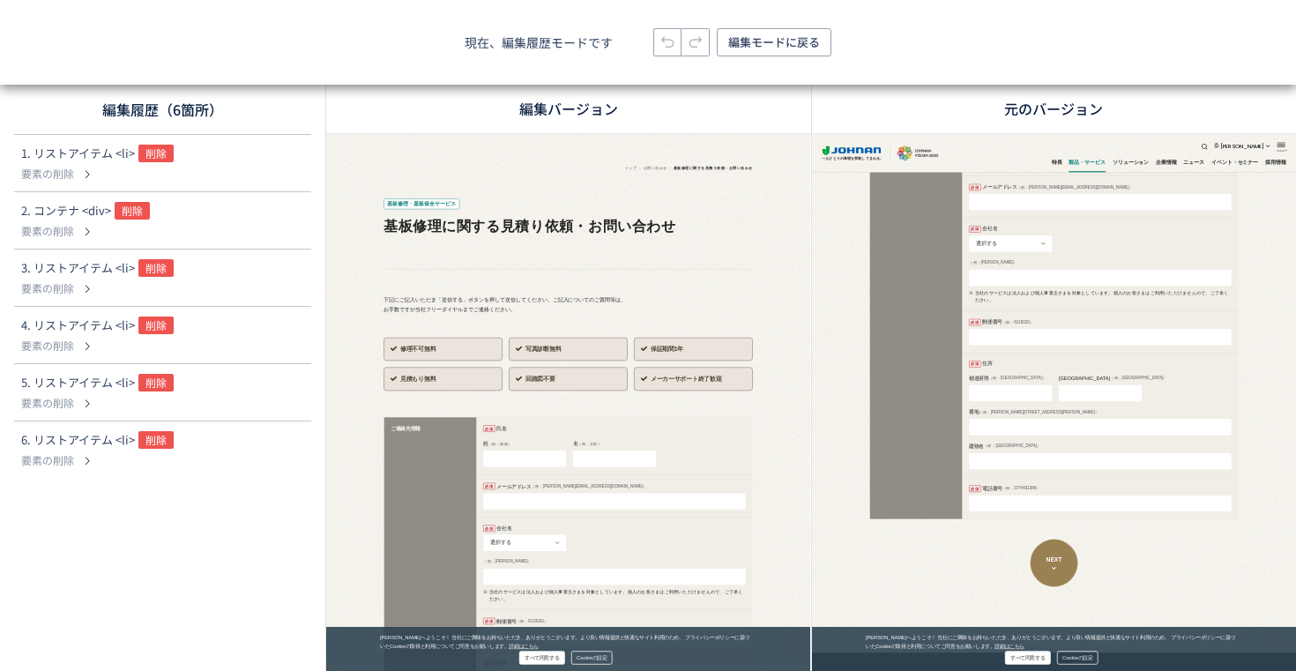
scroll to position [60, 0]
drag, startPoint x: 778, startPoint y: 35, endPoint x: 384, endPoint y: 8, distance: 395.1
click at [384, 8] on div "現在、編集履歴モードです 編集モードに戻る" at bounding box center [648, 42] width 1296 height 85
click at [773, 43] on span "編集モードに戻る" at bounding box center [774, 42] width 92 height 28
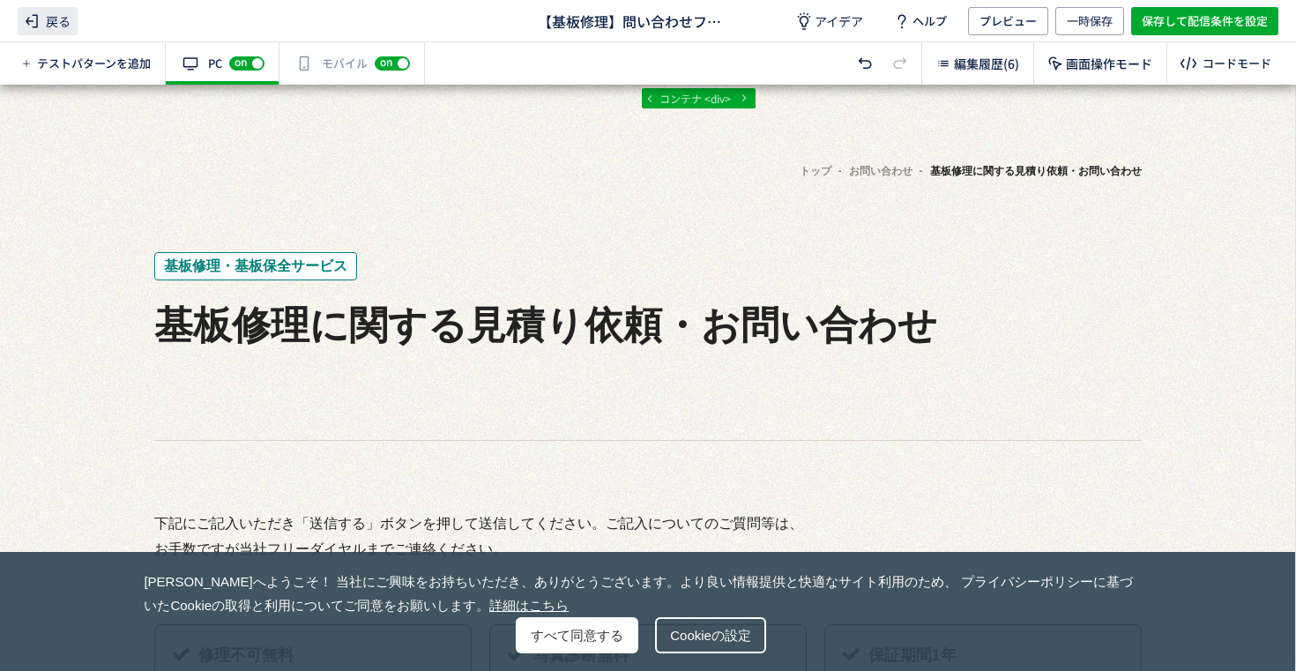
click at [58, 26] on span "戻る" at bounding box center [48, 21] width 60 height 28
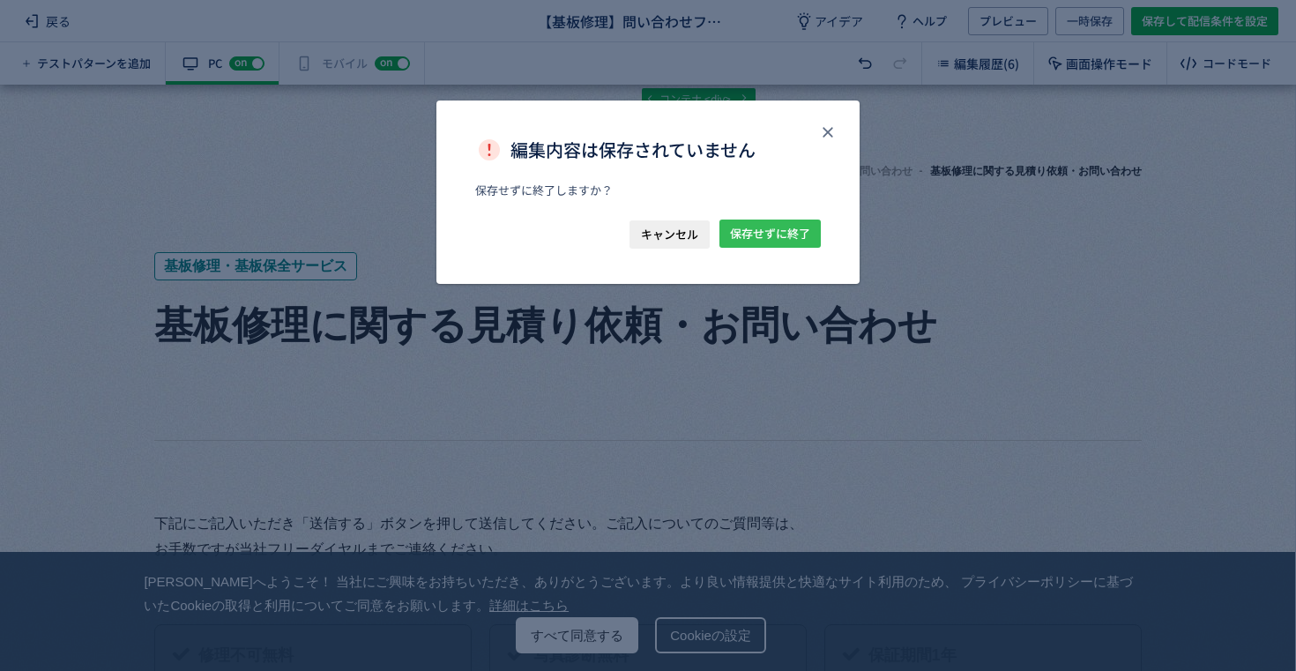
click at [757, 234] on span "保存せずに終了" at bounding box center [770, 234] width 80 height 28
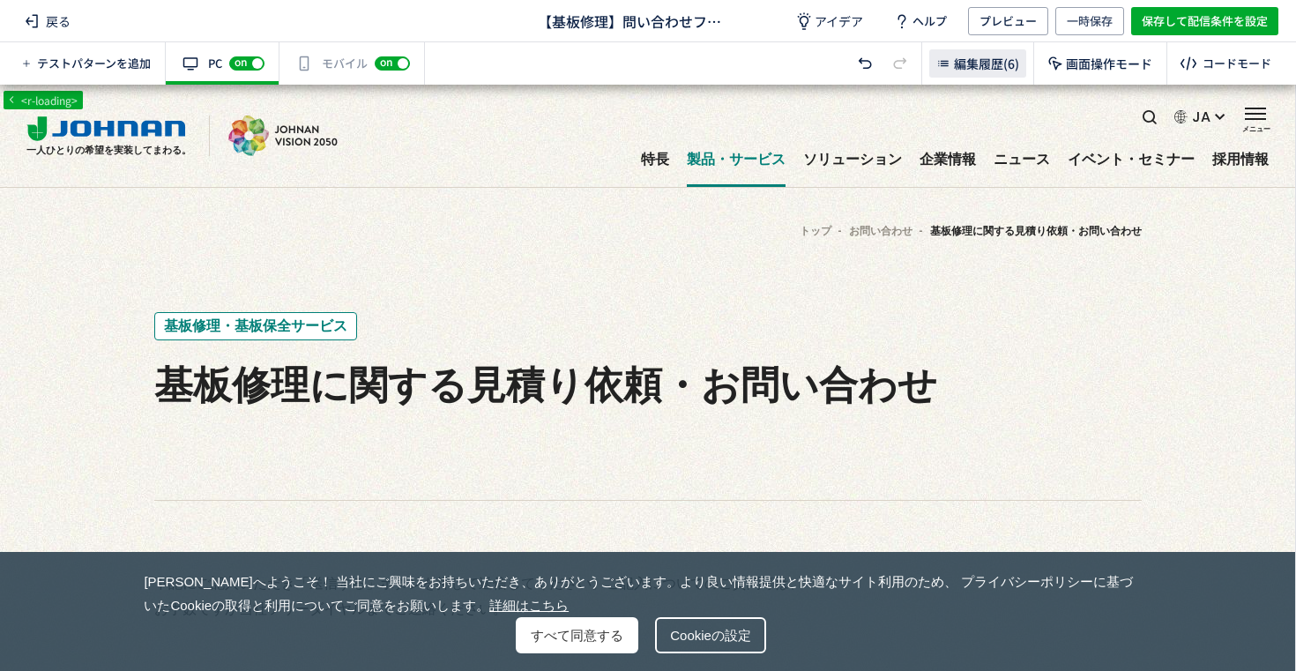
click at [961, 74] on div "編集履歴(6)" at bounding box center [977, 63] width 97 height 28
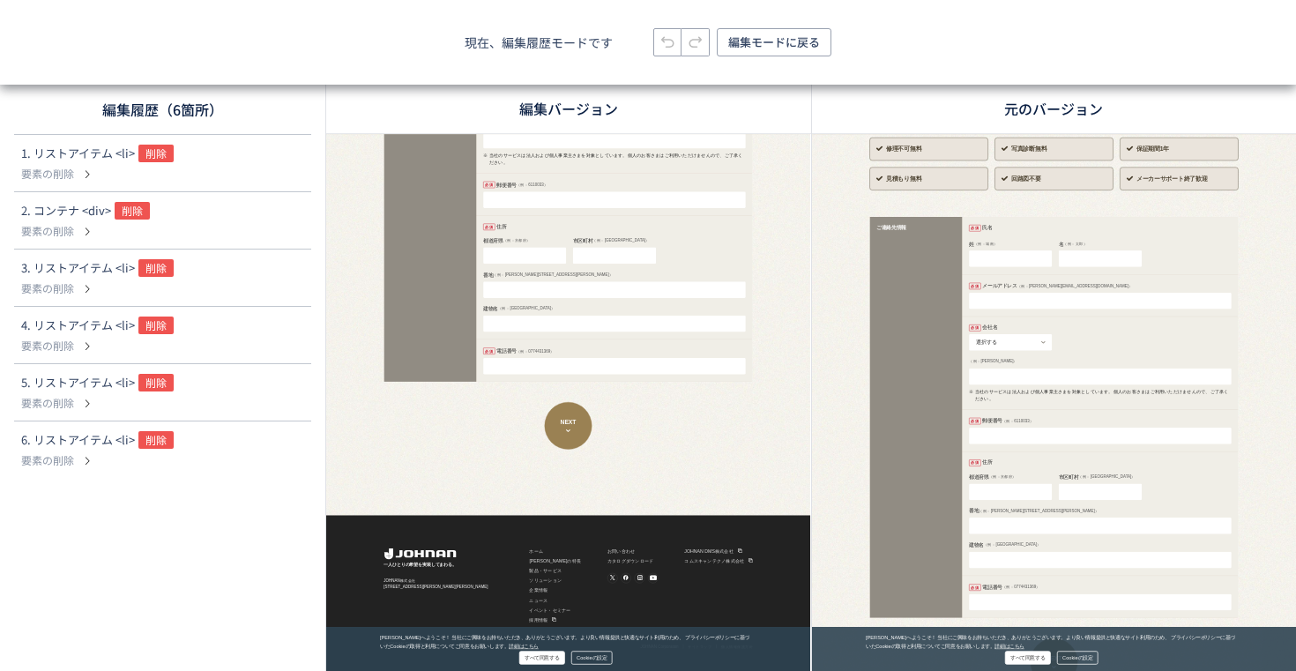
scroll to position [1408, 0]
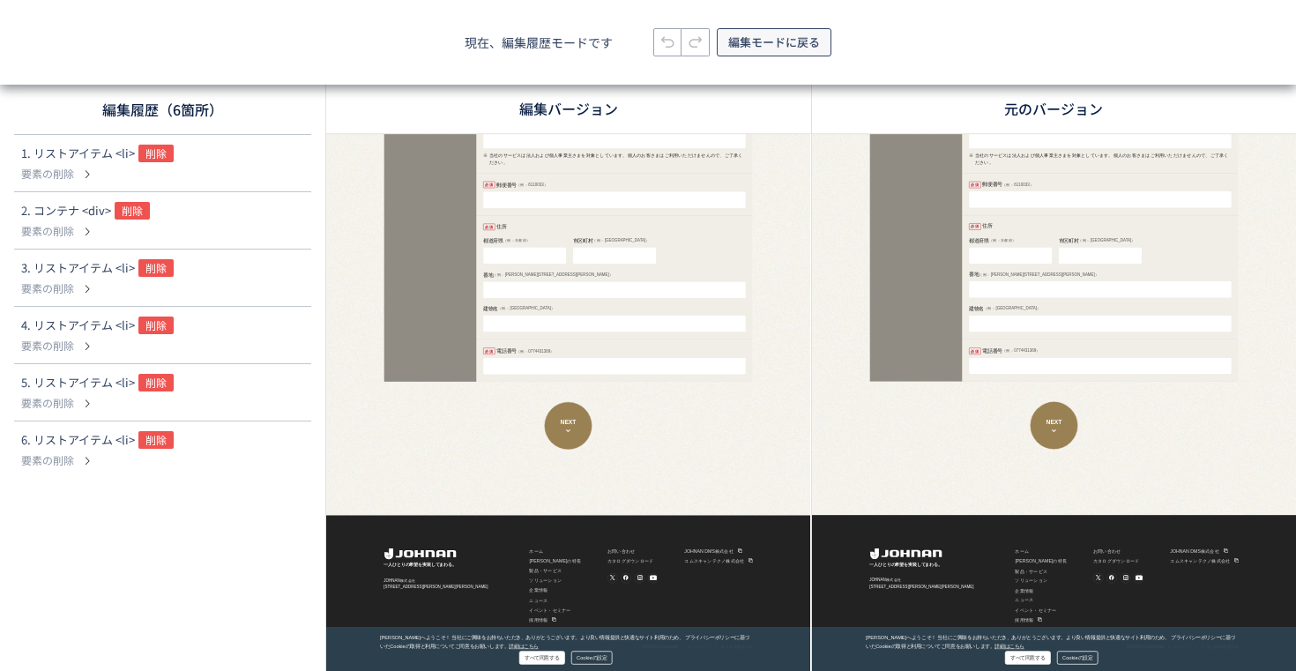
click at [770, 41] on span "編集モードに戻る" at bounding box center [774, 42] width 92 height 28
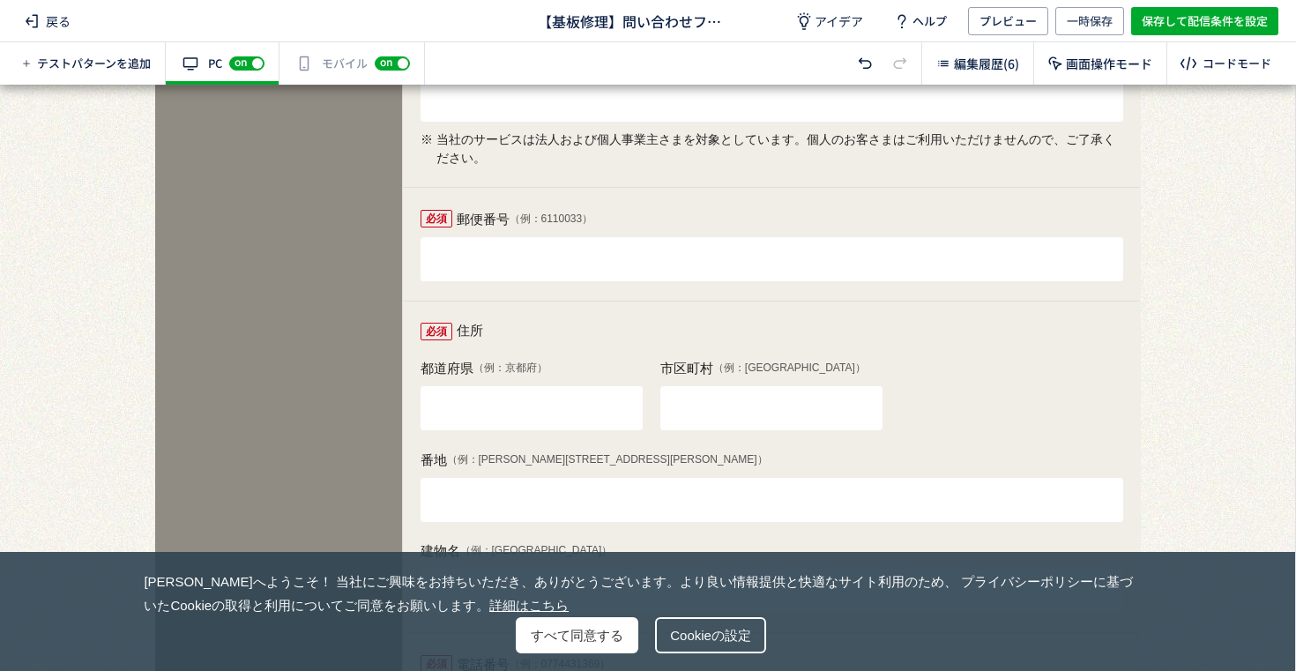
scroll to position [851, 0]
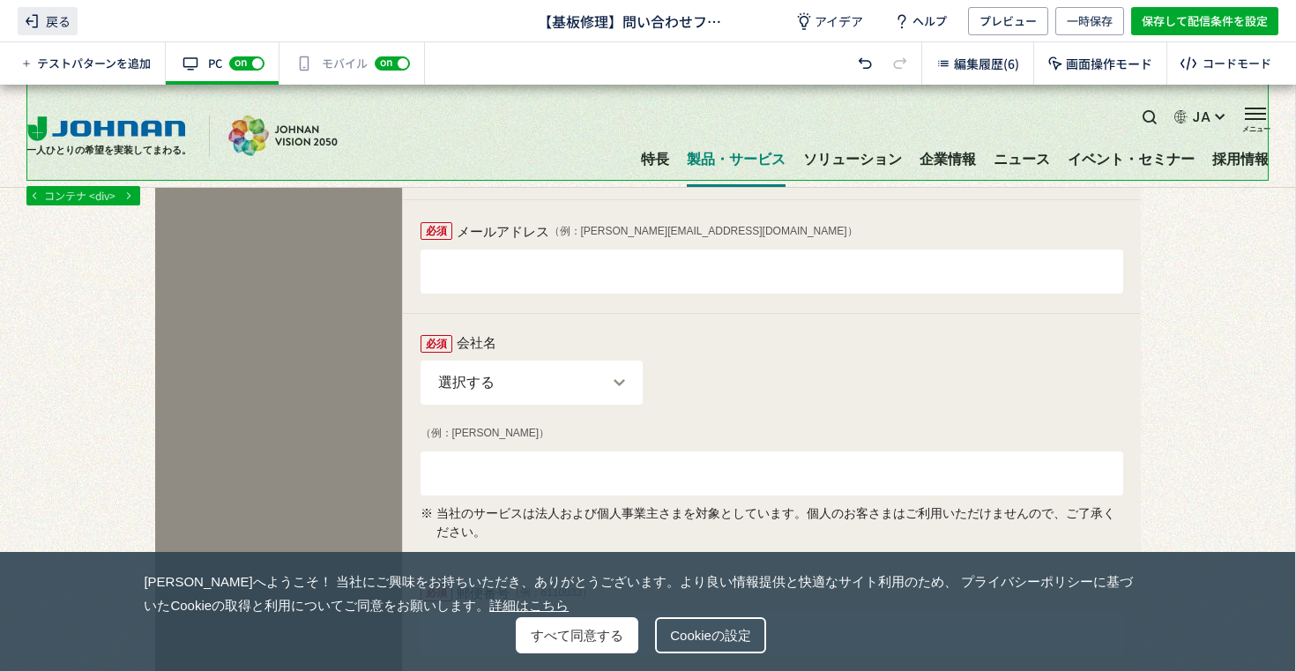
click at [50, 23] on span "戻る" at bounding box center [48, 21] width 60 height 28
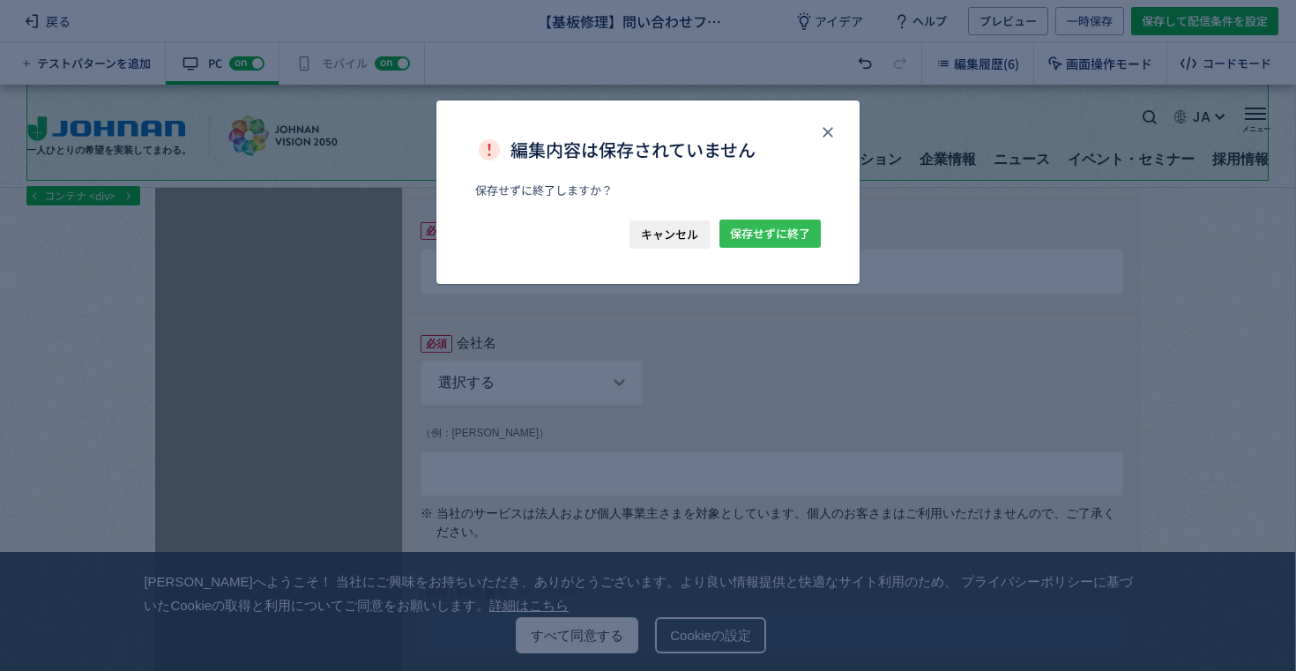
click at [795, 233] on span "保存せずに終了" at bounding box center [770, 234] width 80 height 28
